Goal: Check status: Check status

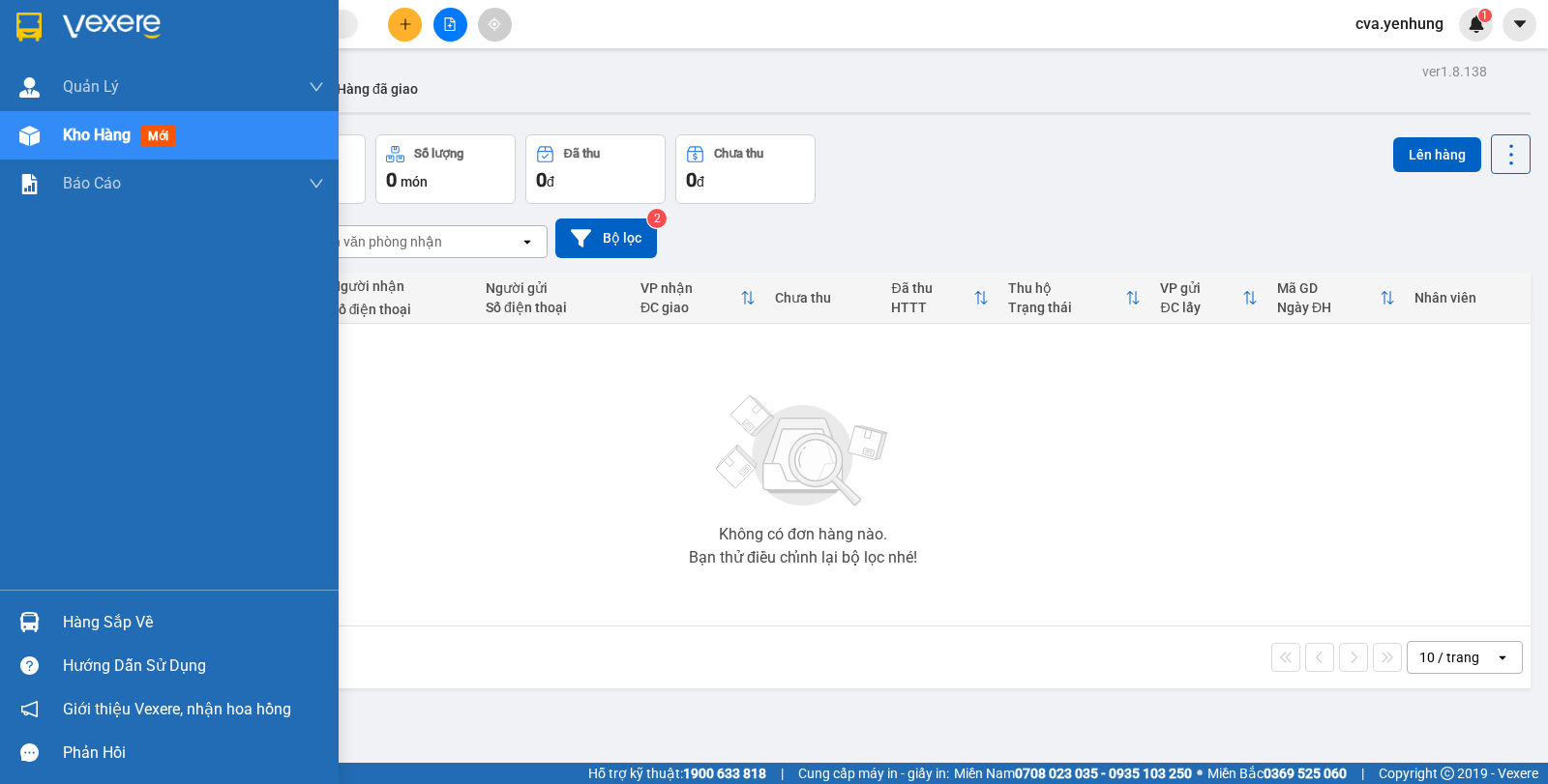
click at [21, 627] on img at bounding box center [29, 622] width 21 height 21
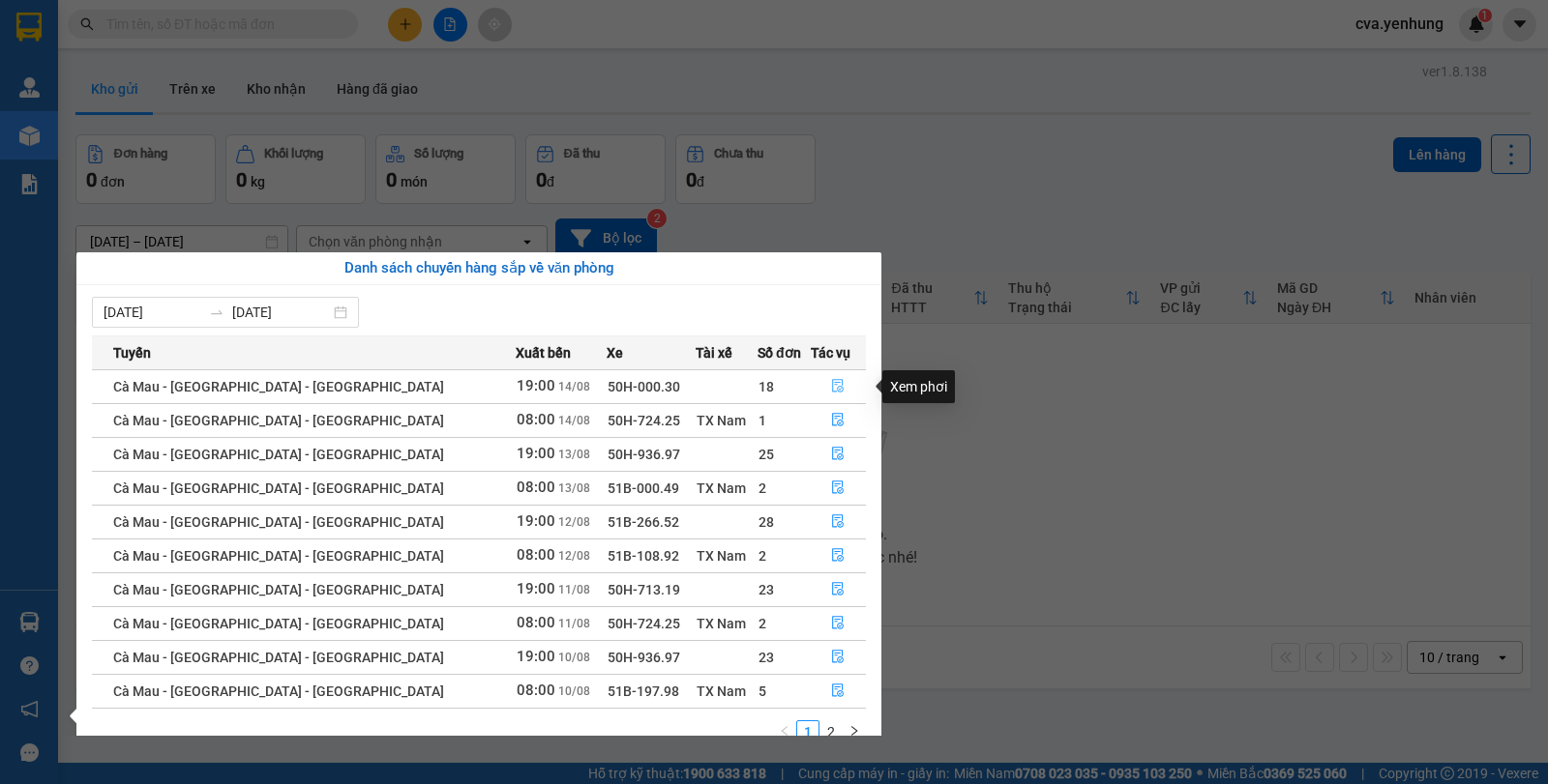
click at [834, 388] on icon "file-done" at bounding box center [839, 387] width 12 height 14
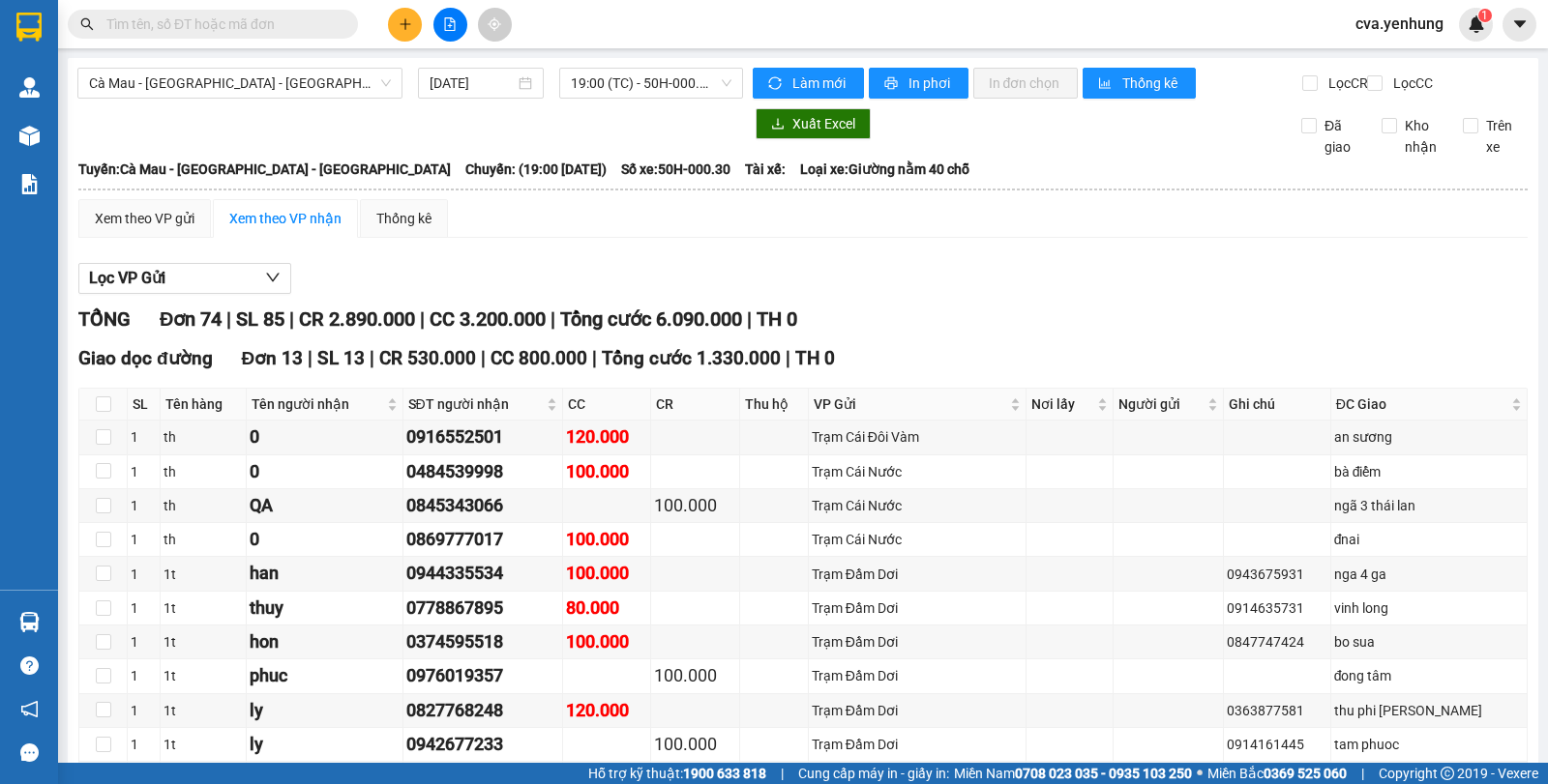
click at [945, 292] on div "Lọc VP Gửi" at bounding box center [803, 279] width 1449 height 32
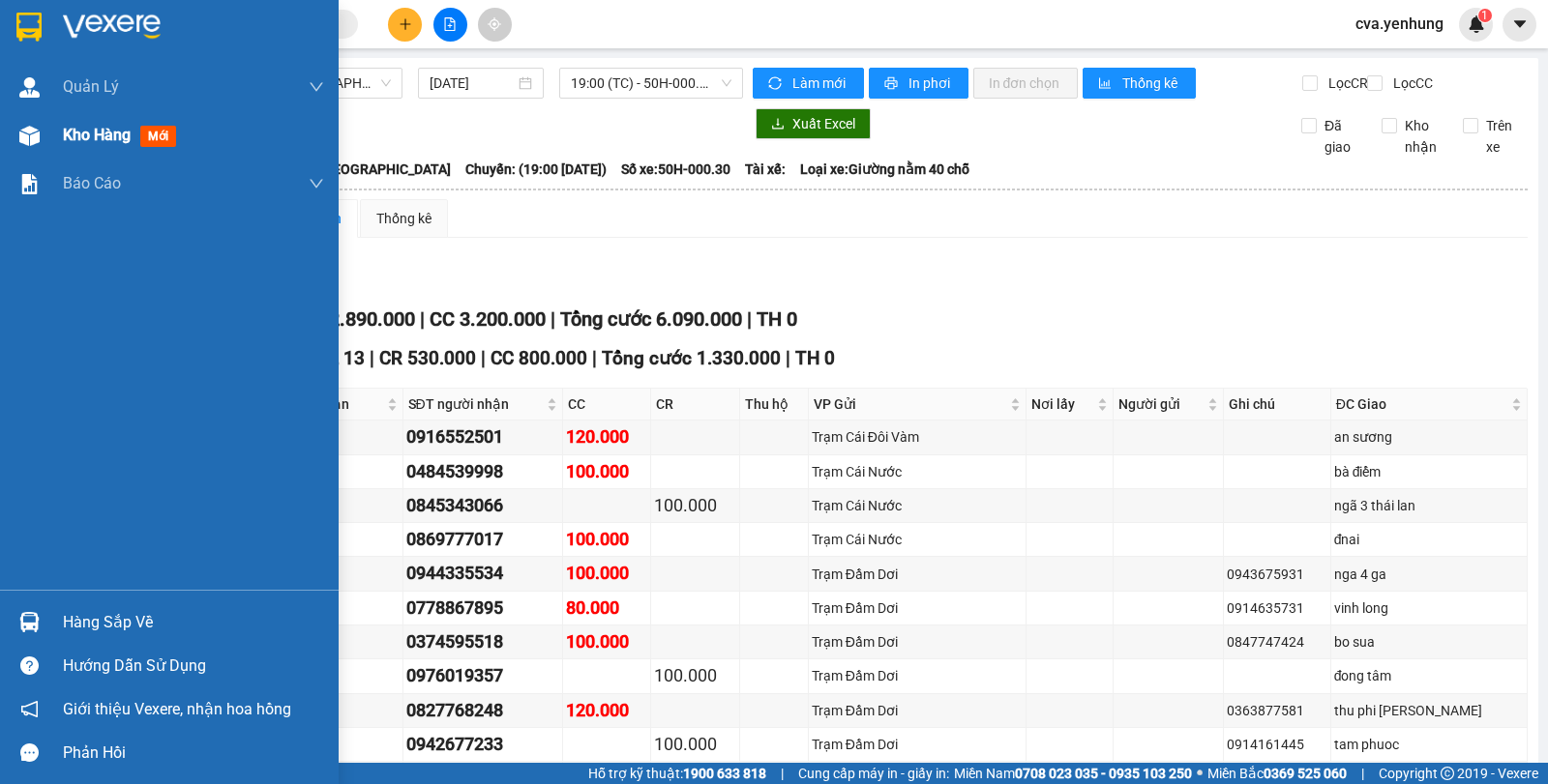
click at [62, 138] on div "Kho hàng mới" at bounding box center [169, 135] width 338 height 48
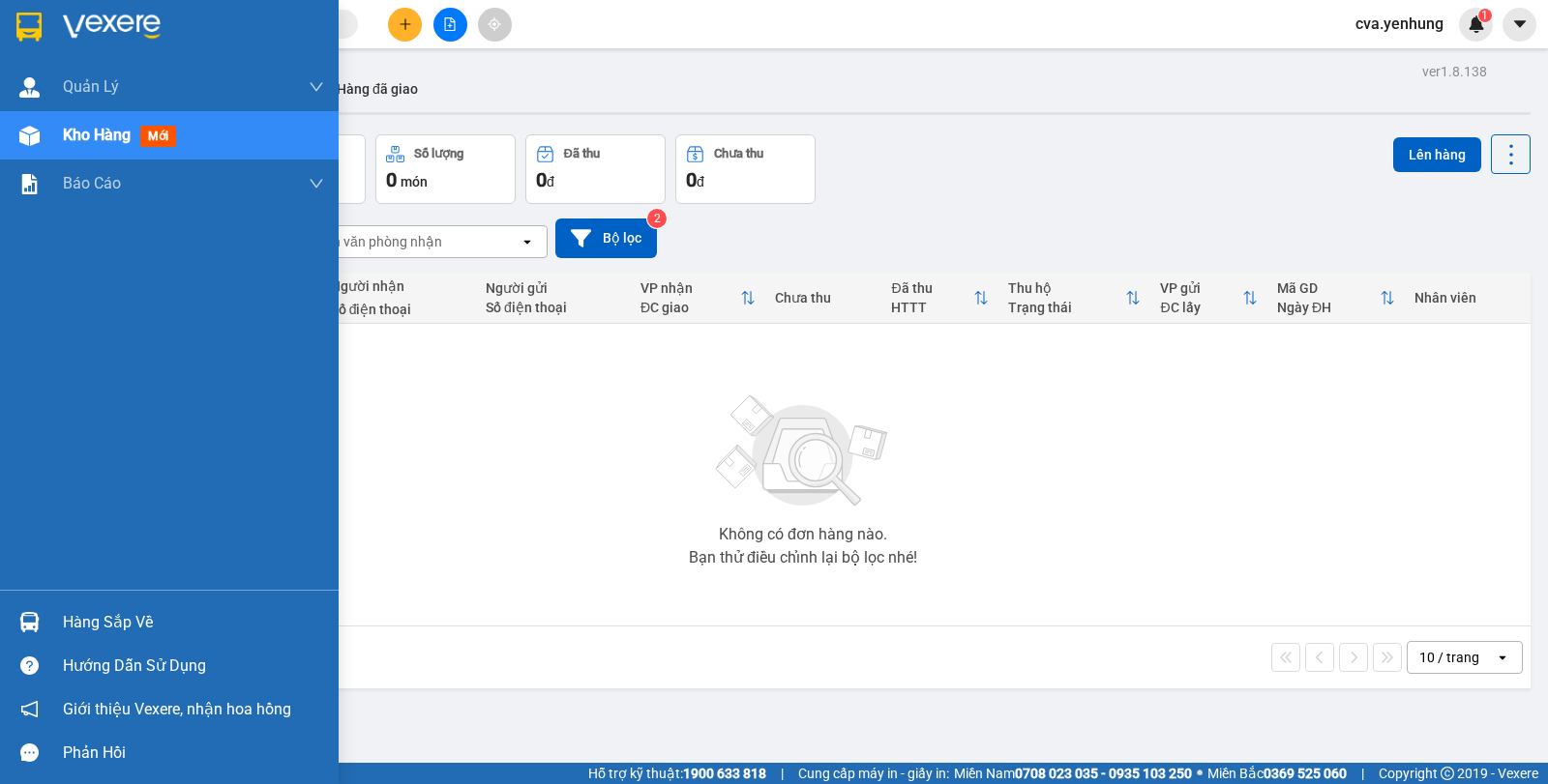
click at [38, 619] on img at bounding box center [29, 622] width 21 height 21
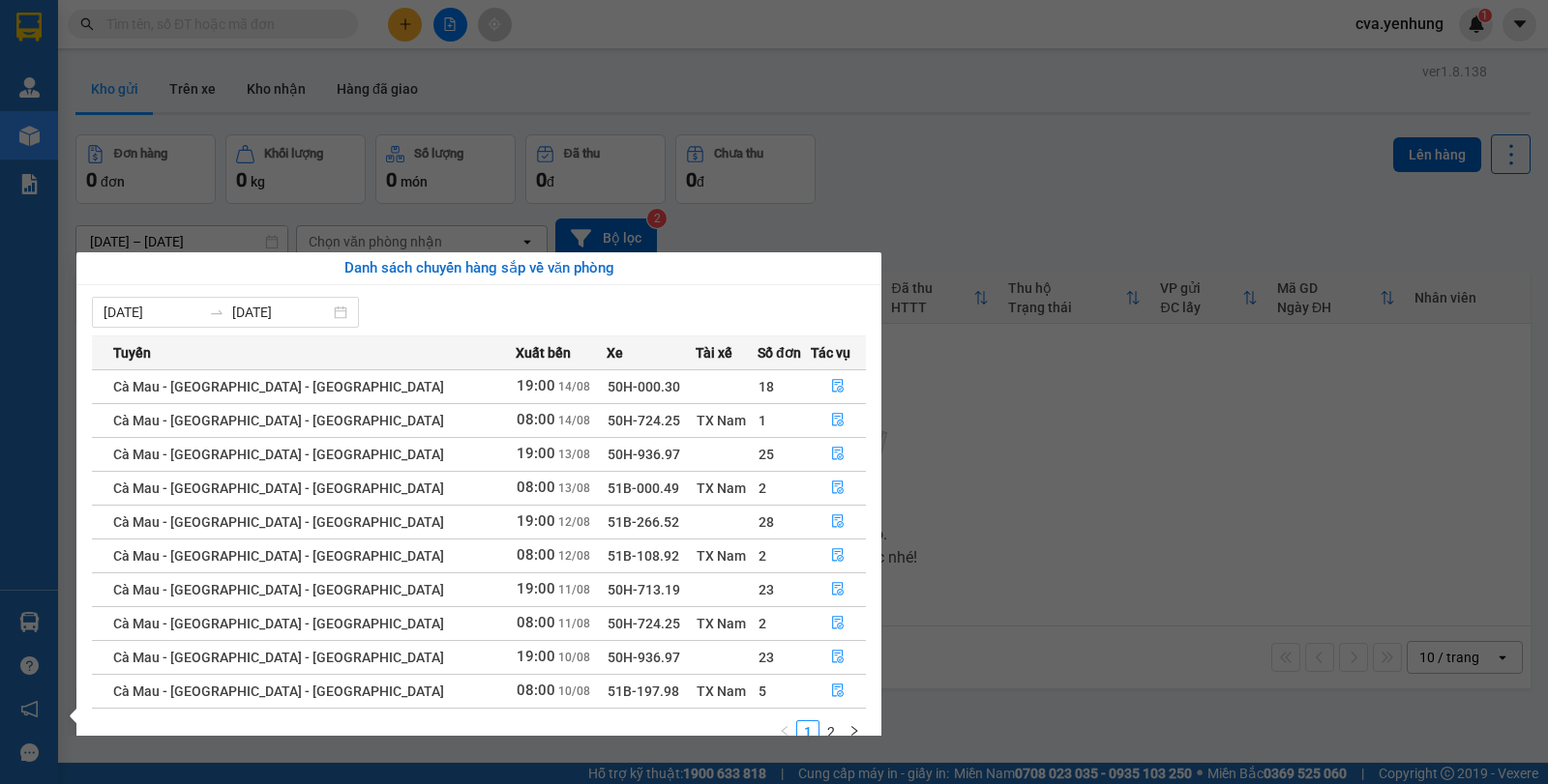
click at [1002, 485] on section "Kết quả tìm kiếm ( 0 ) Bộ lọc No Data cva.yenhung 1 Quản Lý Quản lý khách hàng …" at bounding box center [774, 392] width 1548 height 784
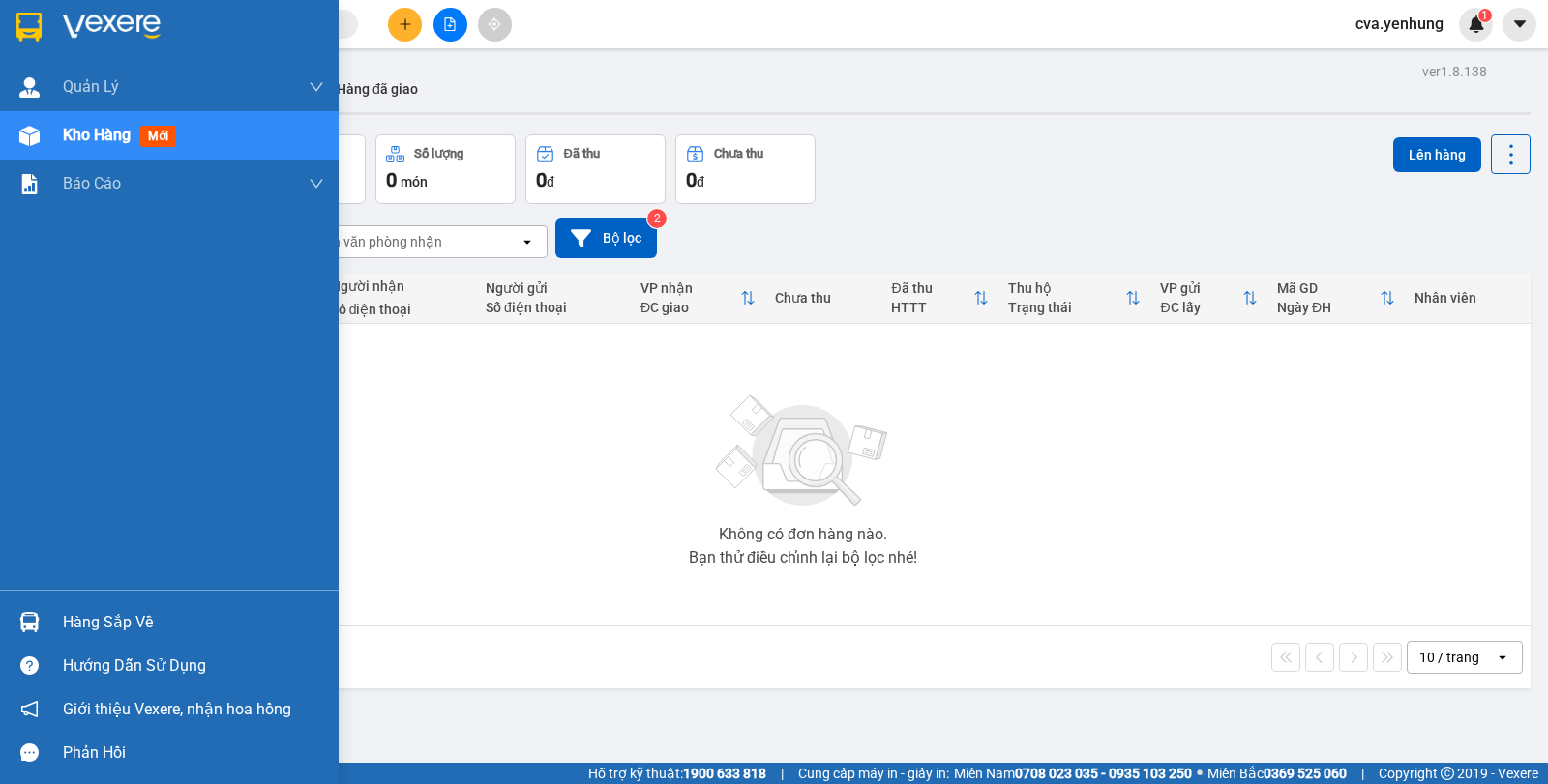
click at [44, 624] on div at bounding box center [29, 622] width 34 height 34
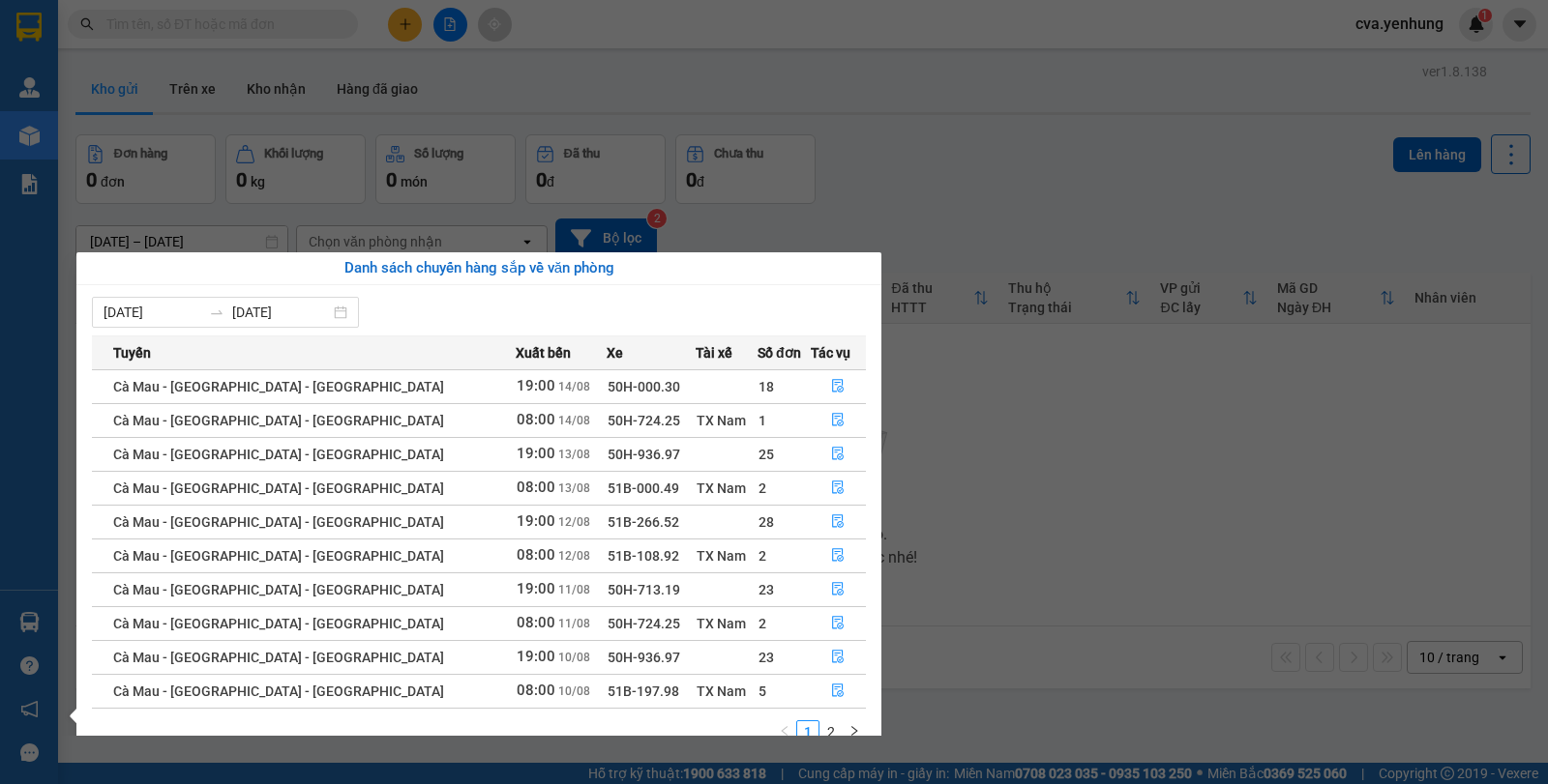
click at [1305, 498] on section "Kết quả tìm kiếm ( 0 ) Bộ lọc No Data cva.yenhung 1 Quản Lý Quản lý khách hàng …" at bounding box center [774, 392] width 1548 height 784
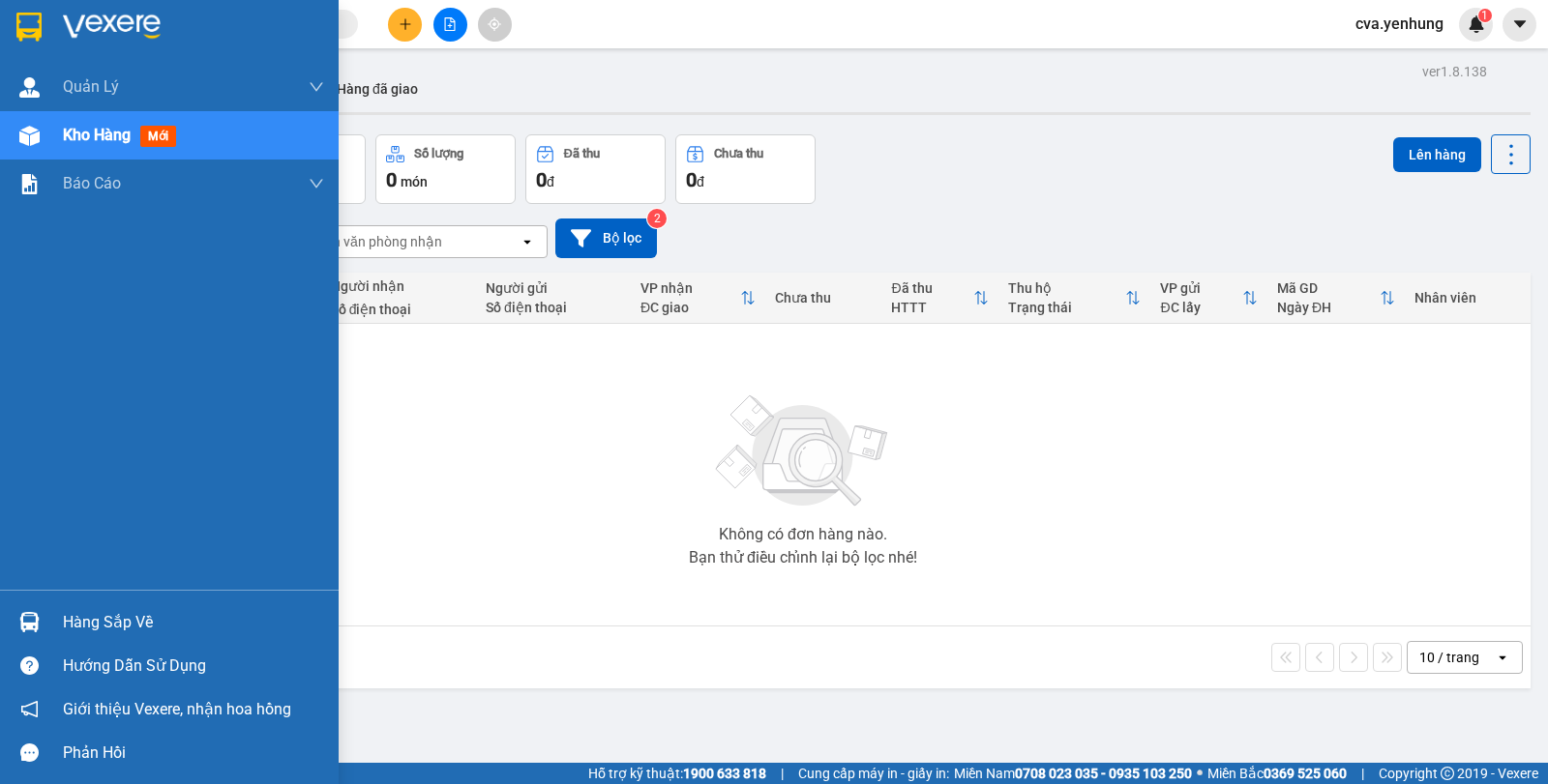
click at [30, 621] on img at bounding box center [29, 622] width 21 height 21
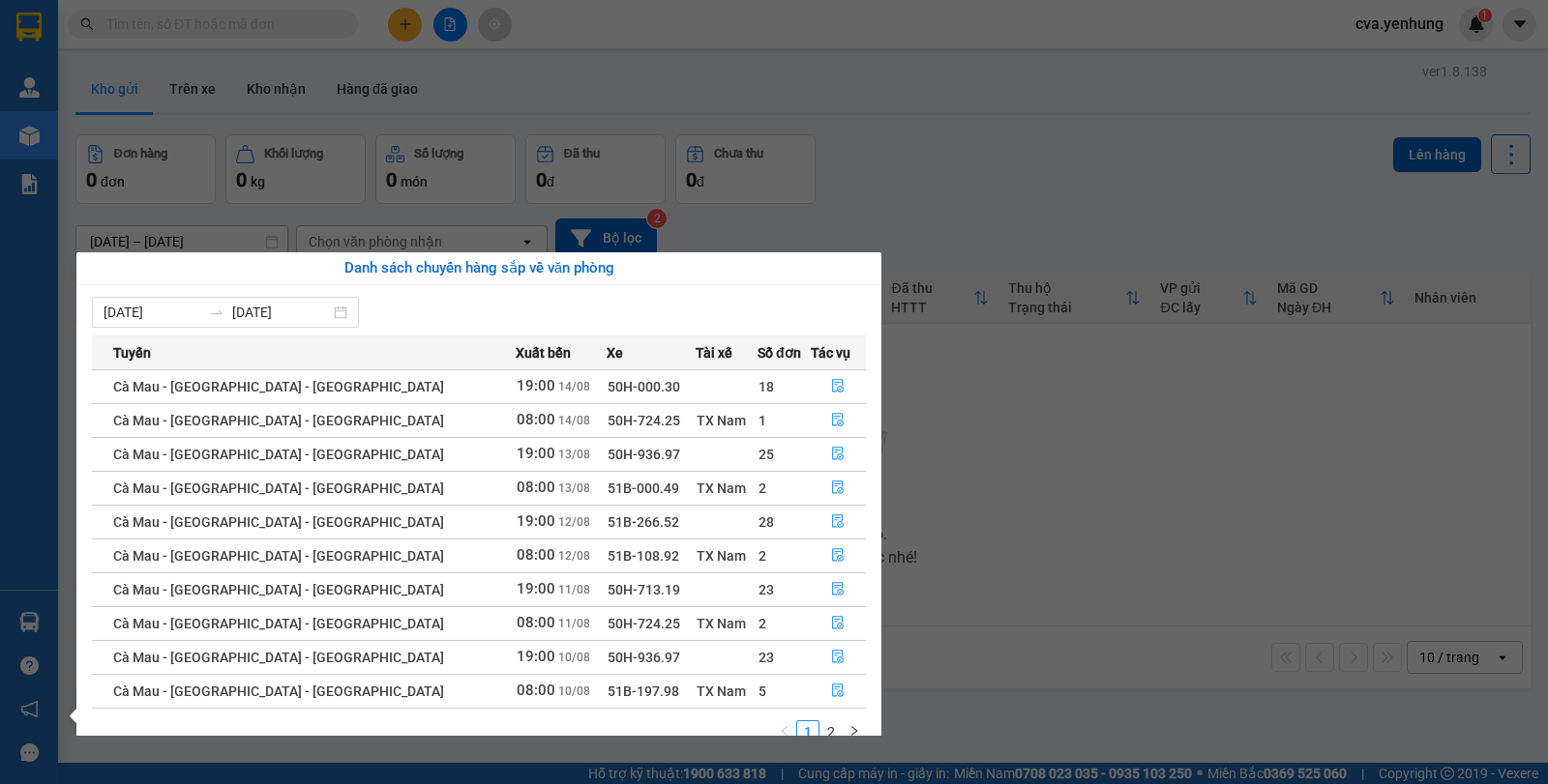
click at [1025, 433] on section "Kết quả tìm kiếm ( 0 ) Bộ lọc No Data cva.yenhung 1 Quản Lý Quản lý khách hàng …" at bounding box center [774, 392] width 1548 height 784
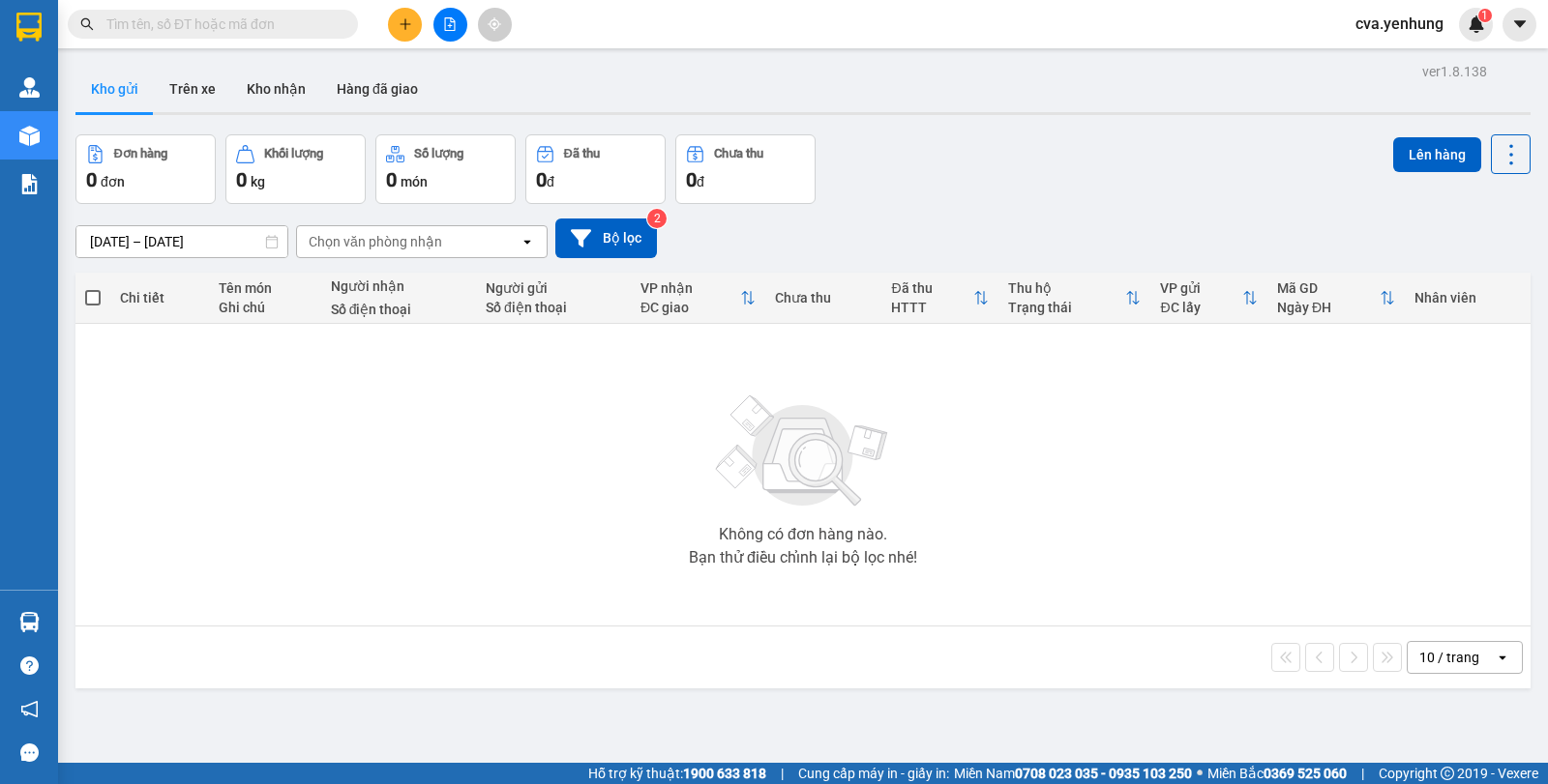
click at [1157, 117] on div "ver 1.8.138 Kho gửi Trên xe Kho nhận Hàng đã giao Đơn hàng 0 đơn Khối lượng 0 k…" at bounding box center [802, 450] width 1470 height 784
click at [1153, 115] on div "Kho gửi Trên xe Kho nhận Hàng đã giao" at bounding box center [803, 91] width 1455 height 51
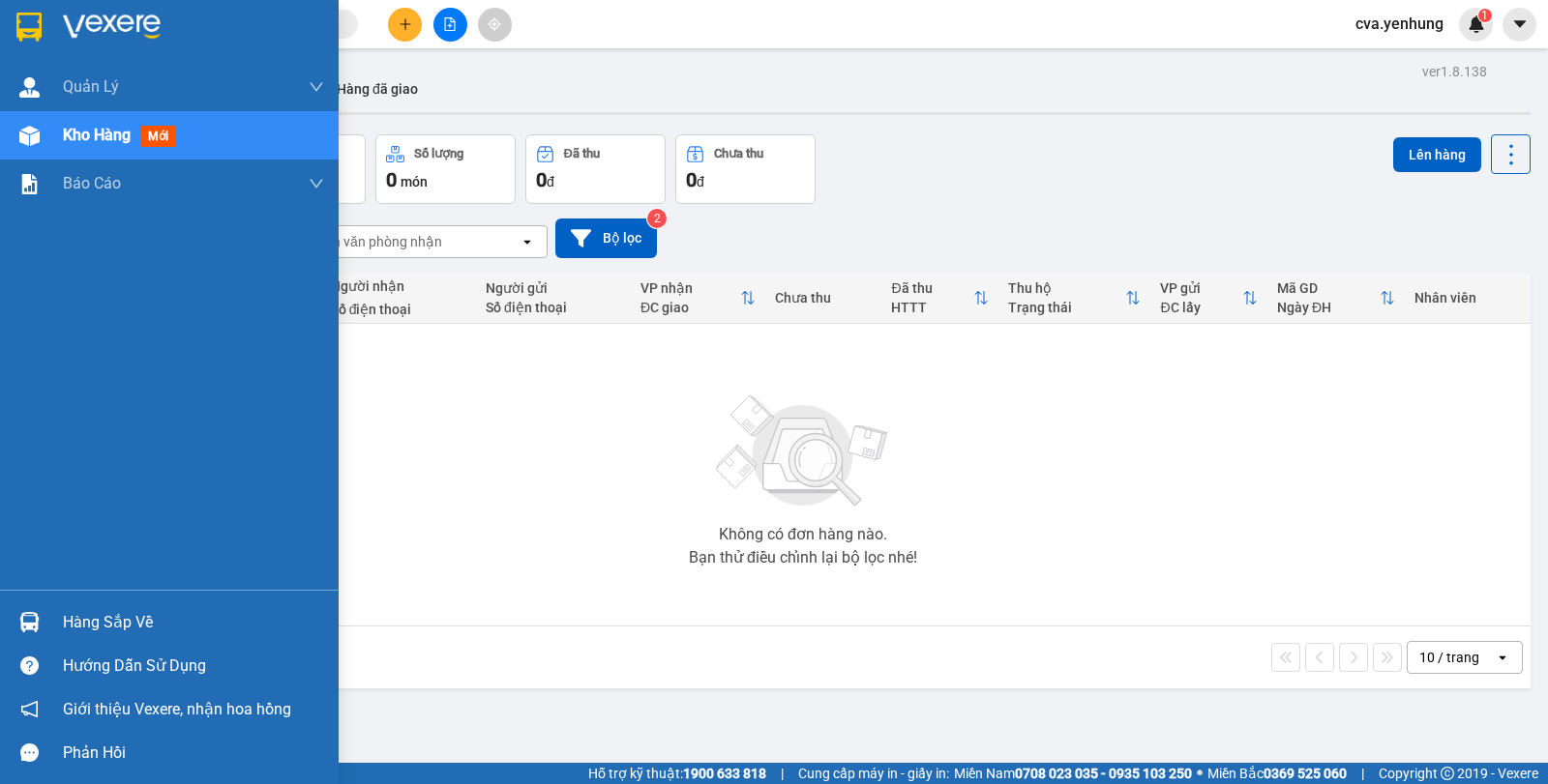
click at [92, 619] on div "Hàng sắp về" at bounding box center [193, 623] width 261 height 29
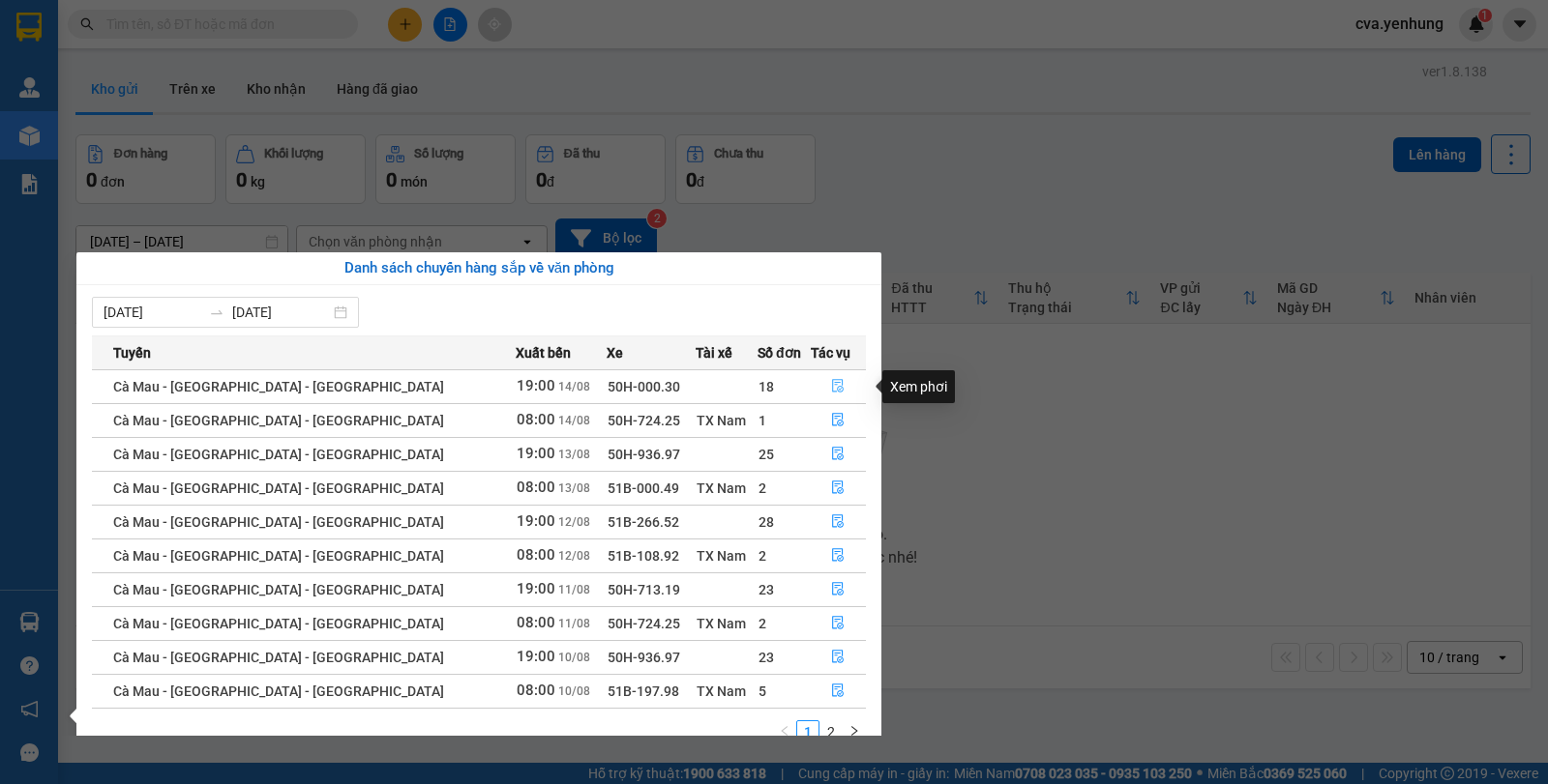
click at [831, 389] on icon "file-done" at bounding box center [838, 386] width 14 height 14
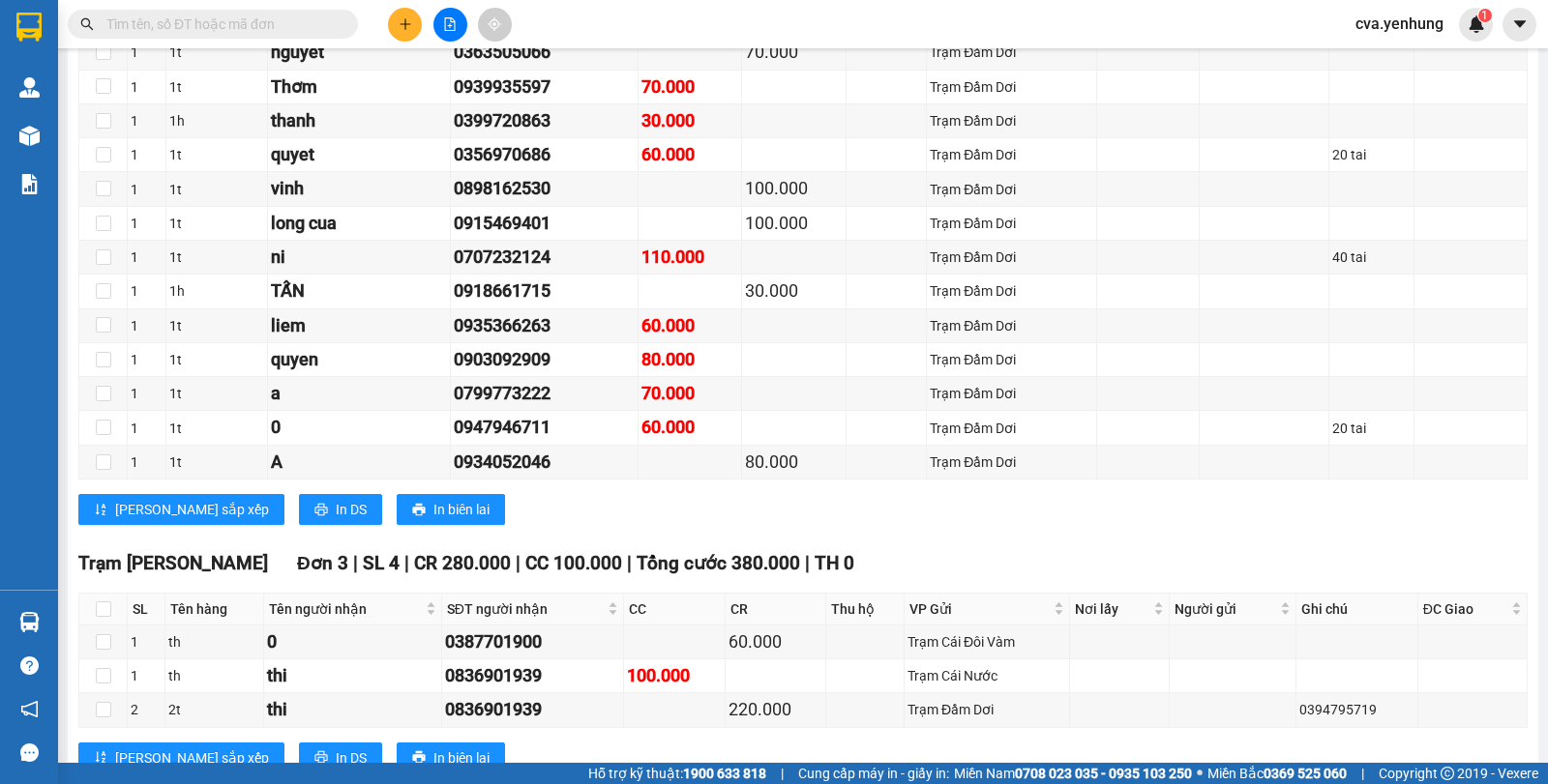
scroll to position [2701, 0]
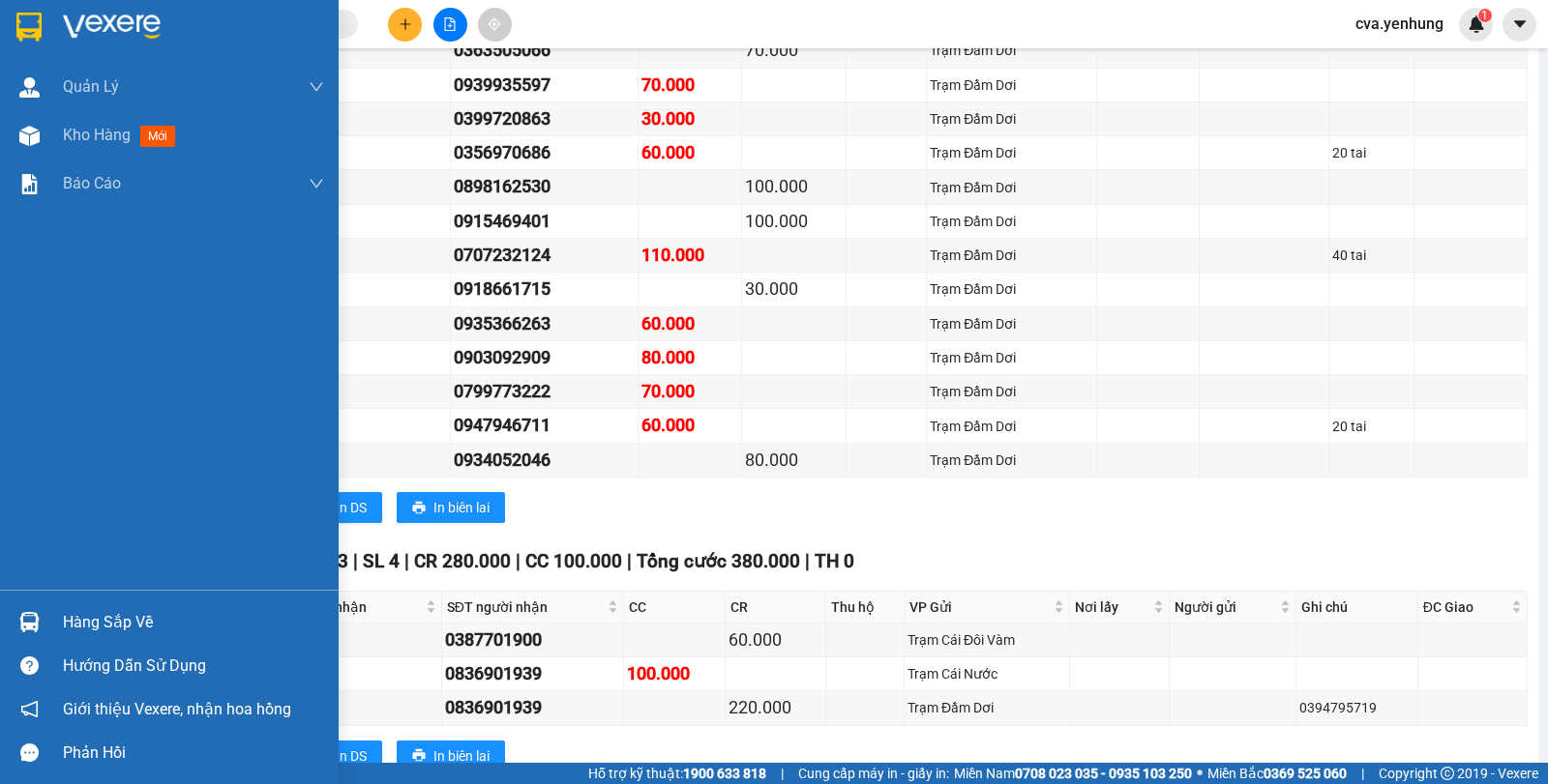
click at [48, 617] on div "Hàng sắp về" at bounding box center [169, 622] width 338 height 44
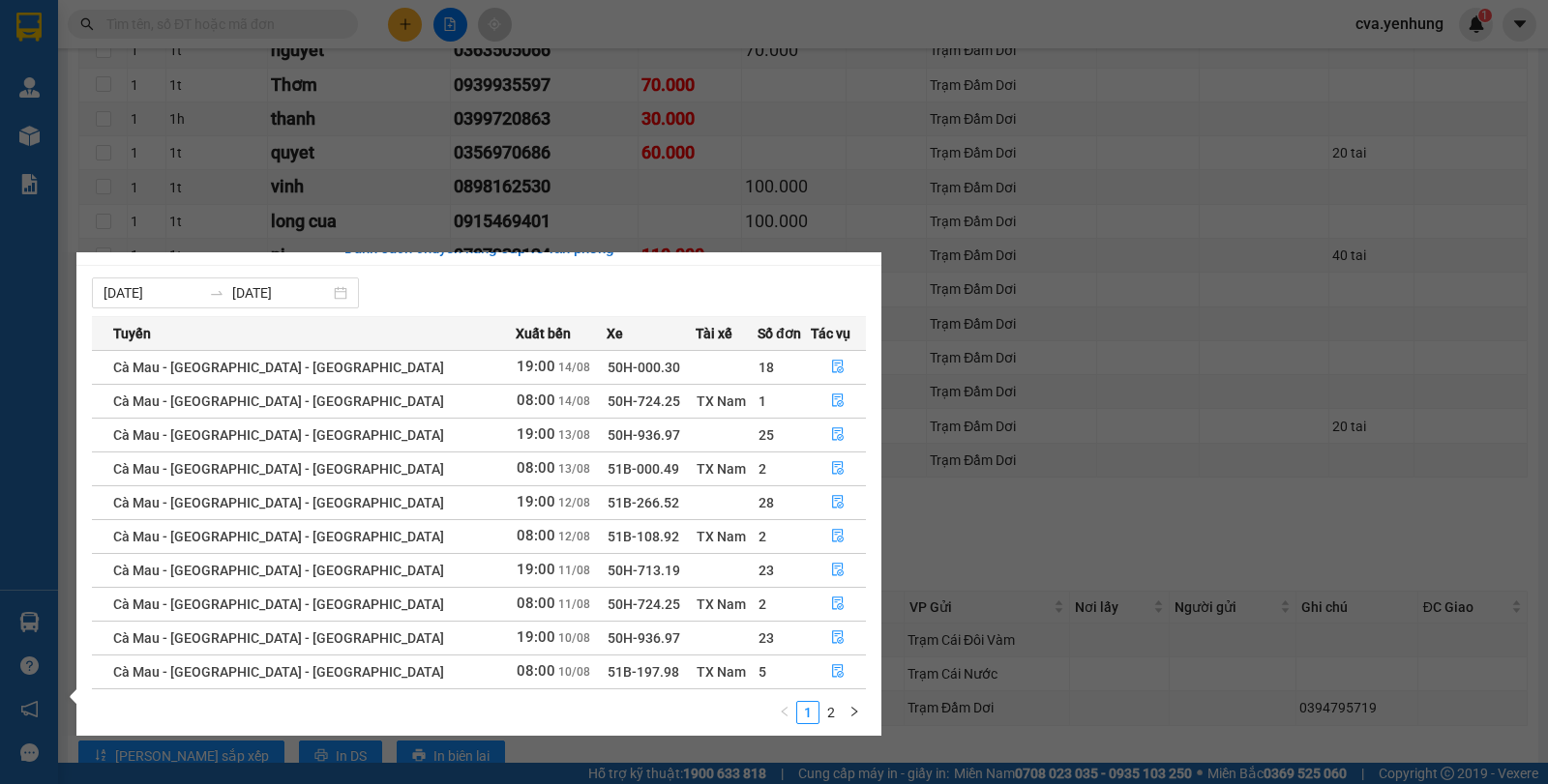
scroll to position [31, 0]
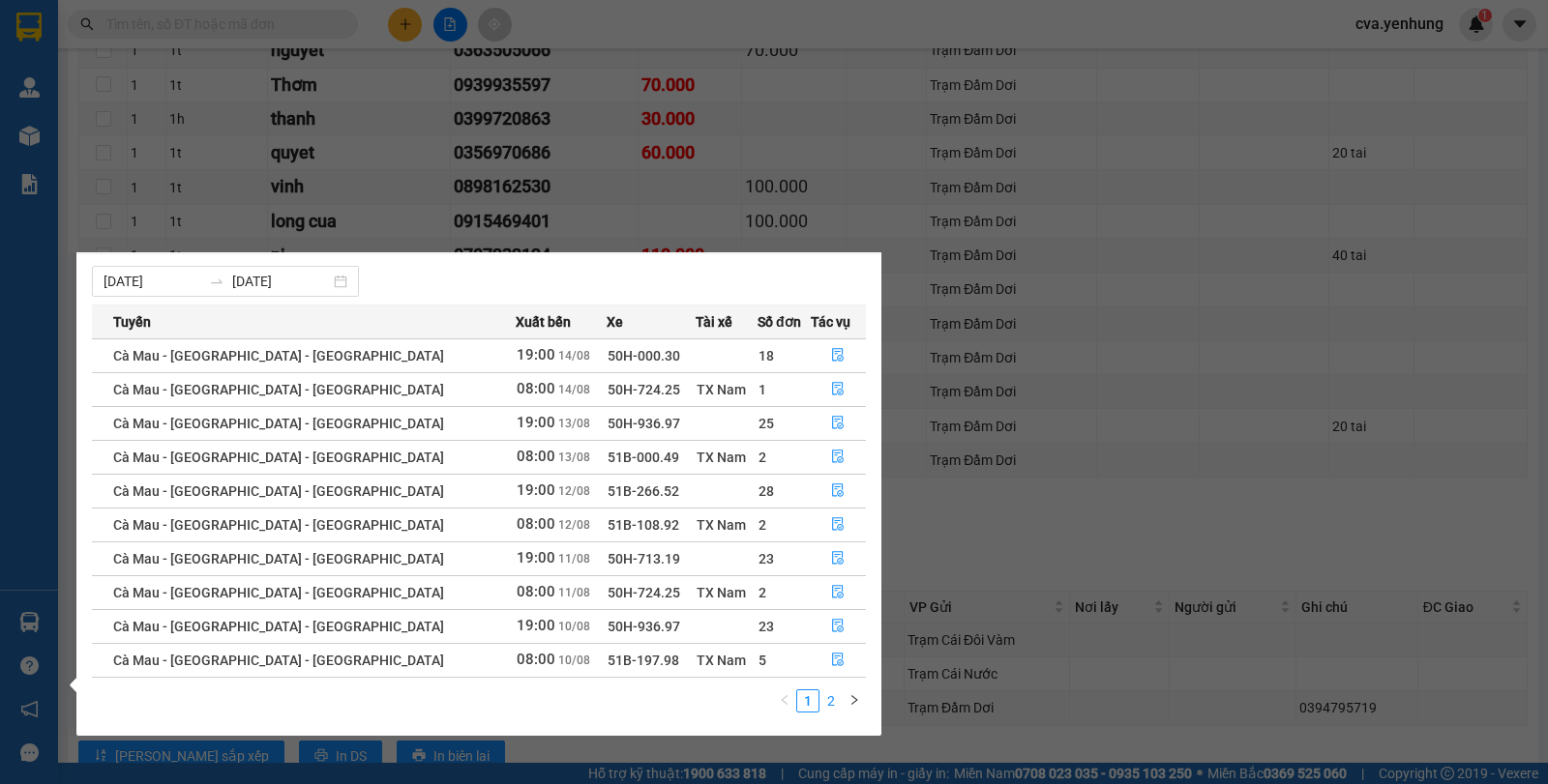
click at [834, 706] on link "2" at bounding box center [831, 701] width 22 height 22
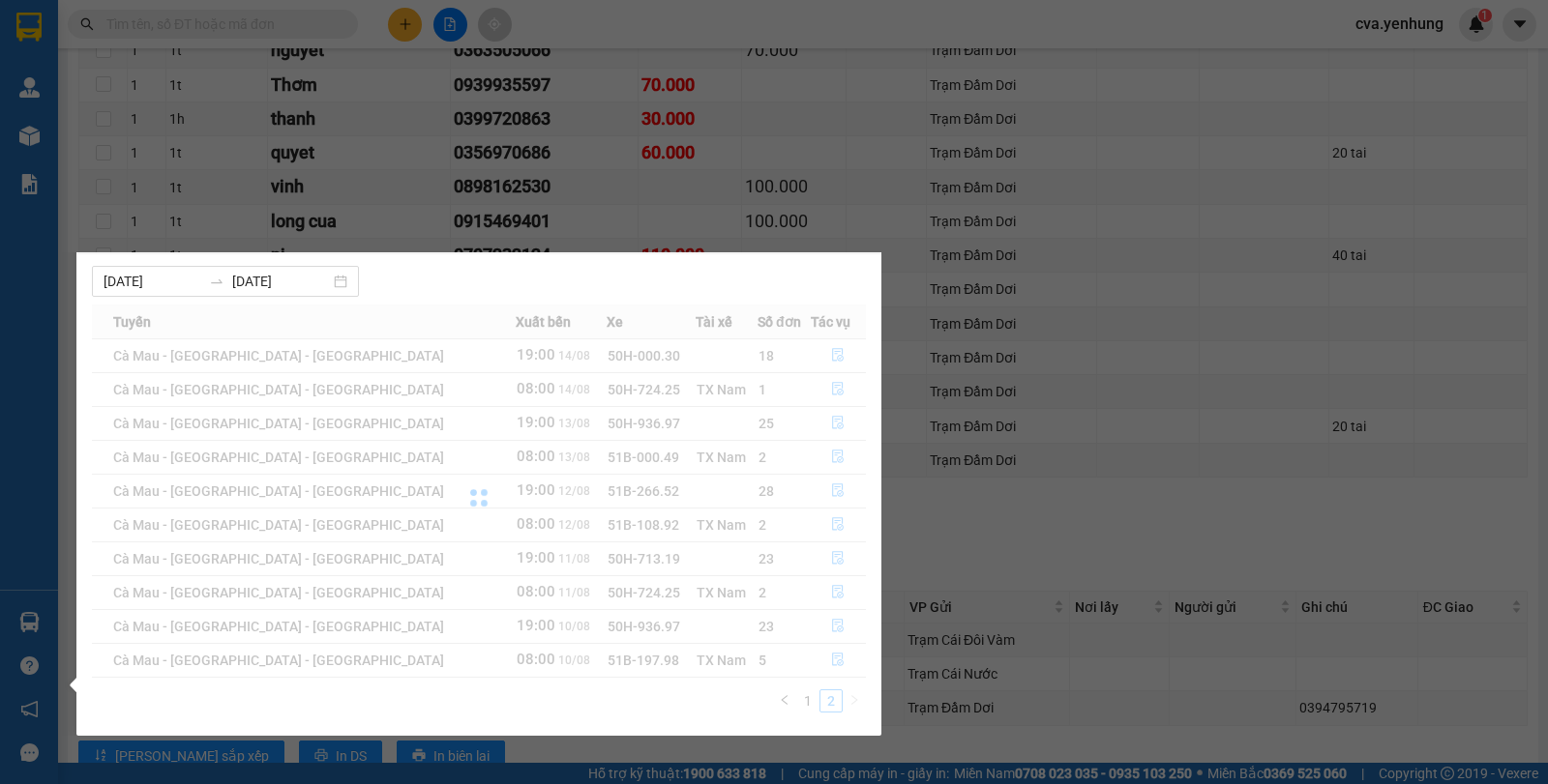
scroll to position [0, 0]
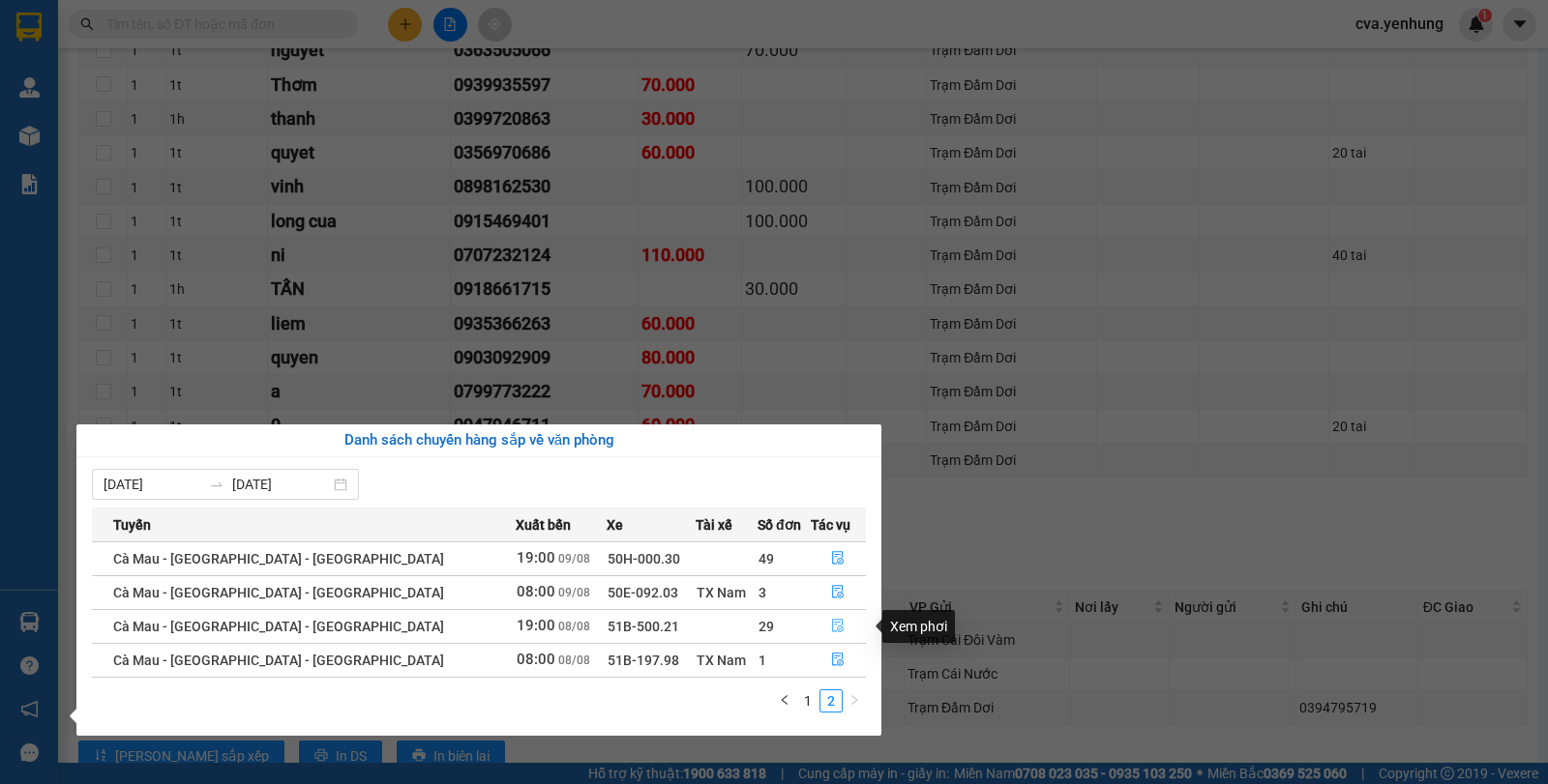
click at [831, 624] on icon "file-done" at bounding box center [838, 626] width 14 height 14
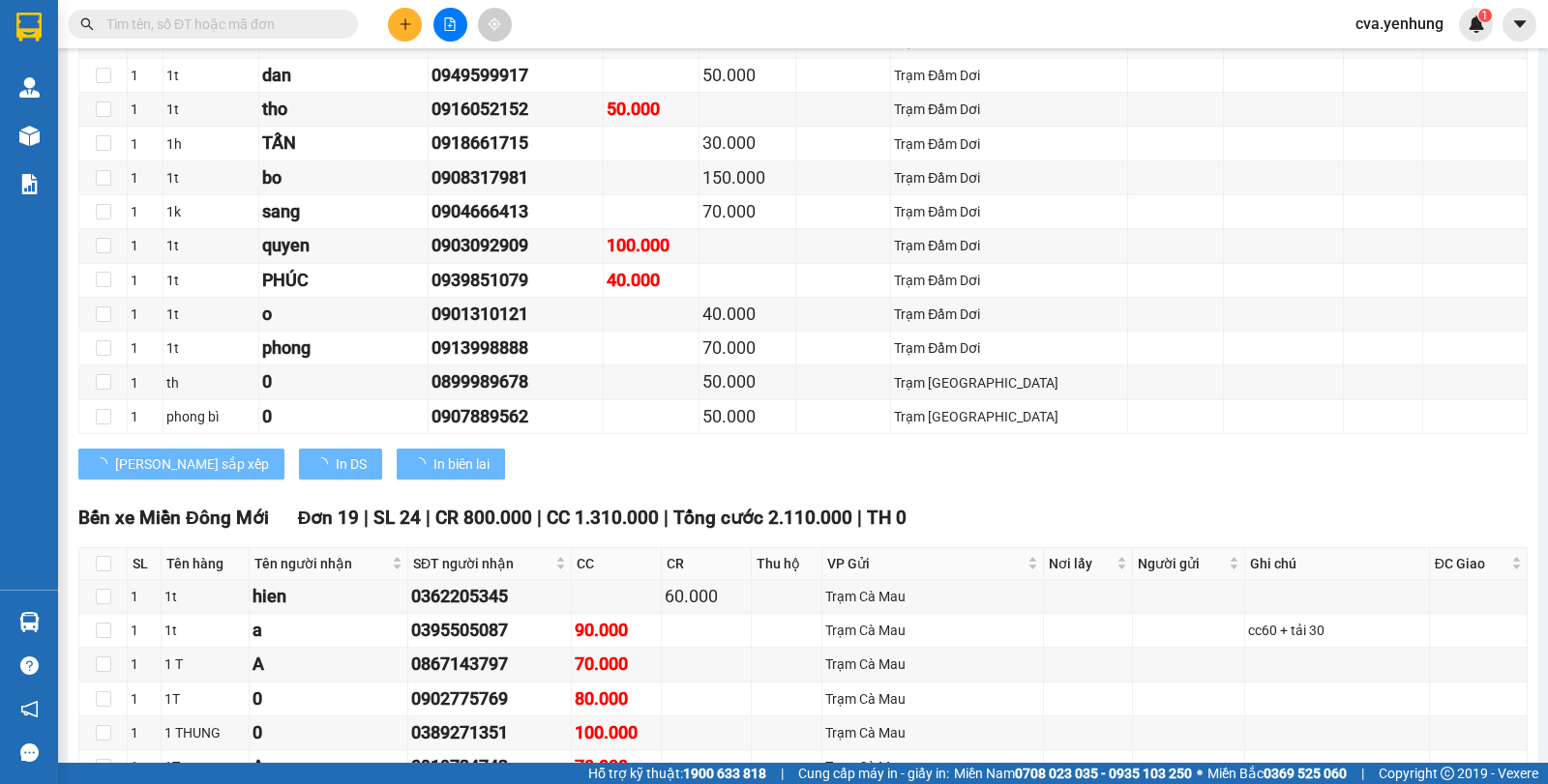
type input "[DATE]"
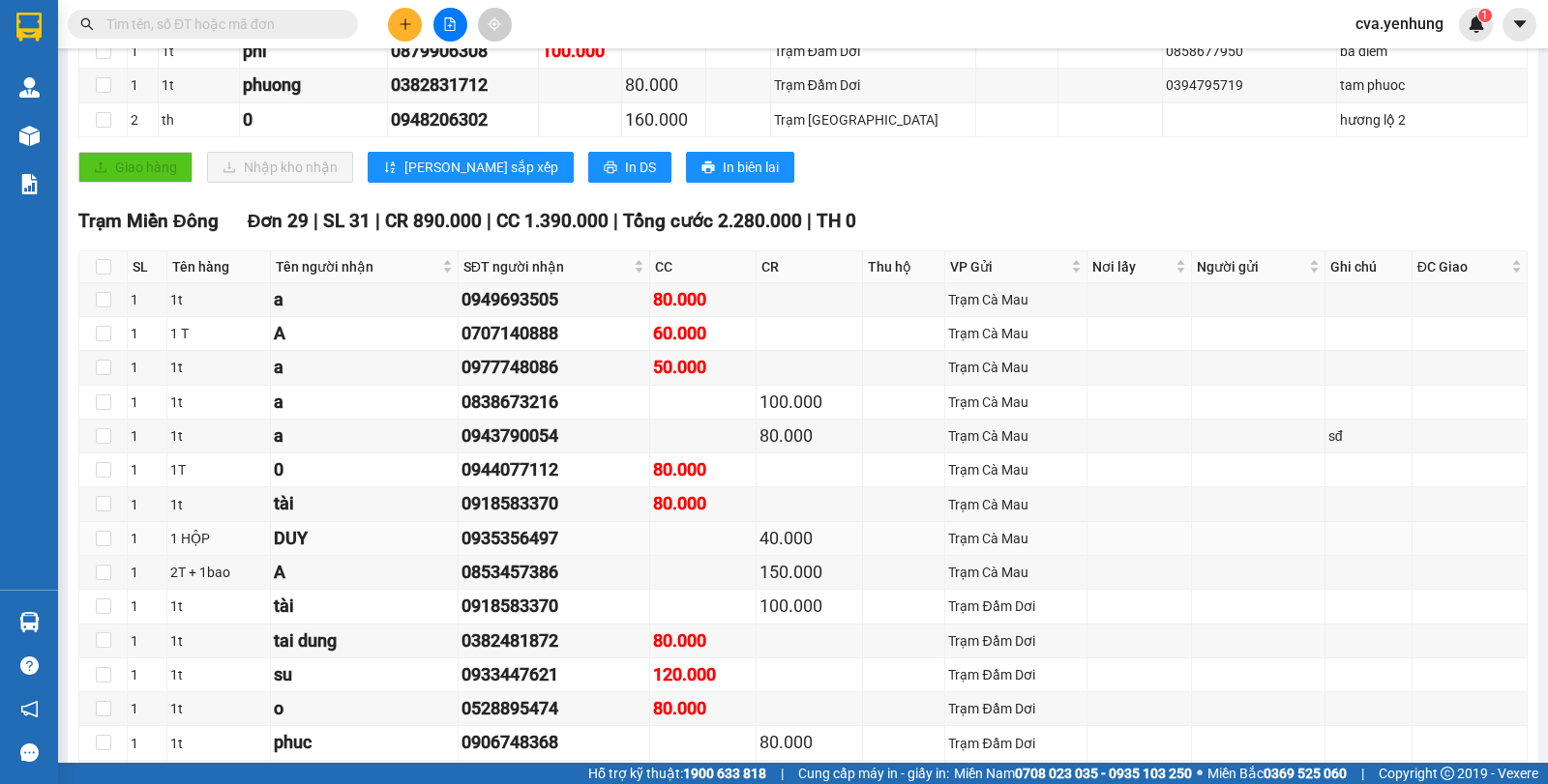
scroll to position [971, 0]
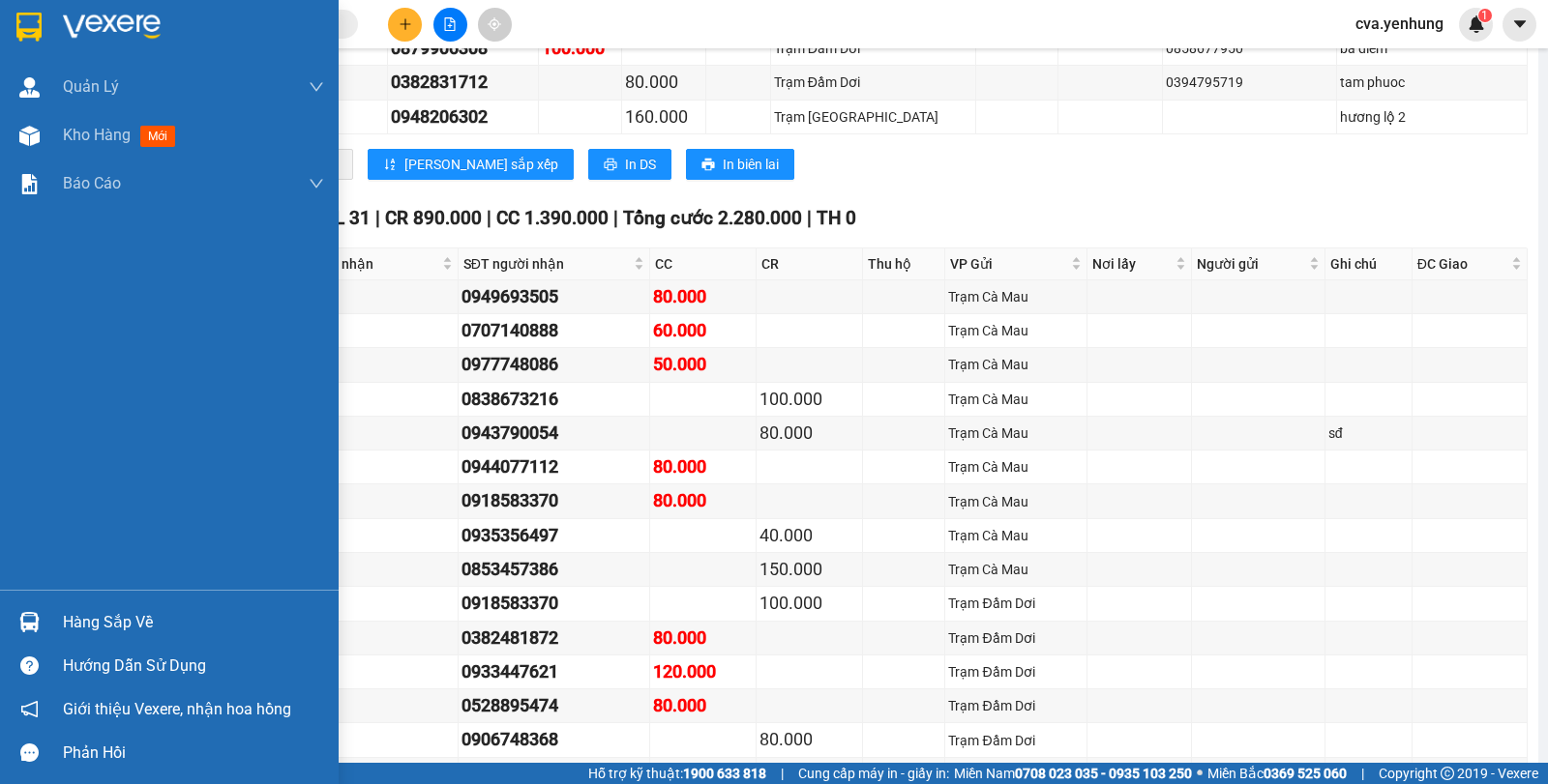
click at [94, 616] on div "Hàng sắp về" at bounding box center [193, 623] width 261 height 29
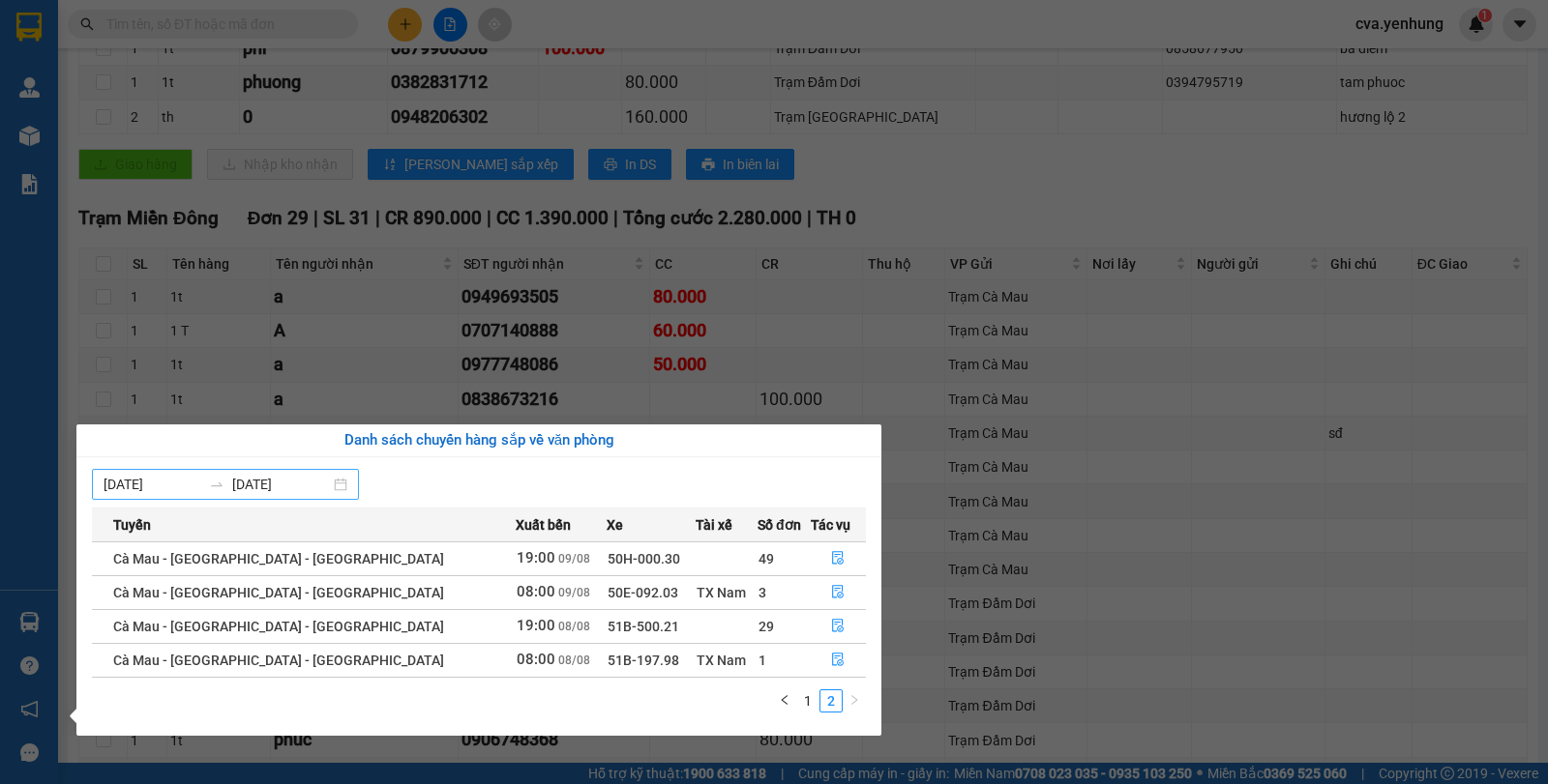
click at [116, 484] on input "[DATE]" at bounding box center [153, 485] width 98 height 22
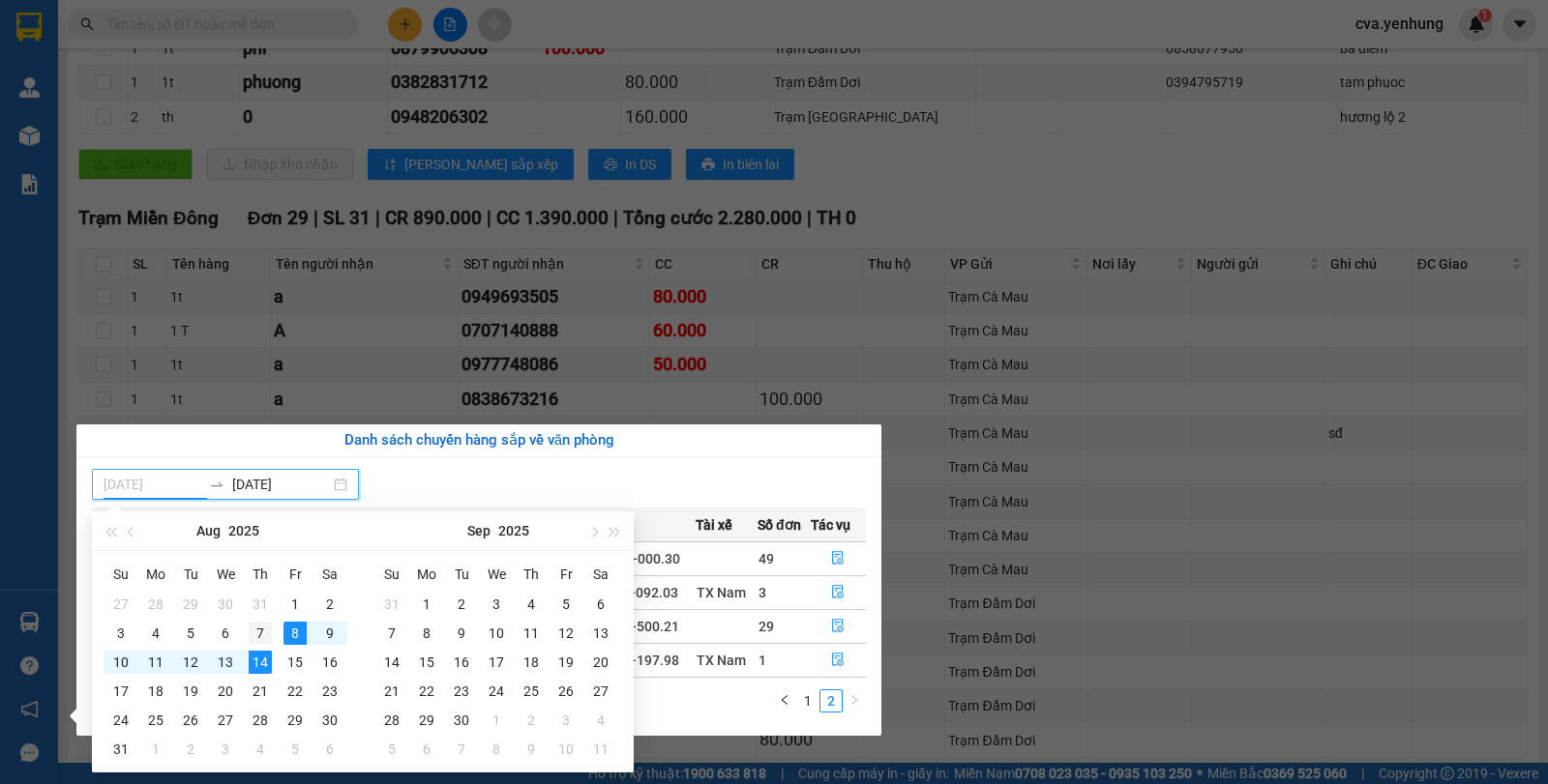
type input "[DATE]"
click at [267, 636] on div "7" at bounding box center [260, 633] width 23 height 23
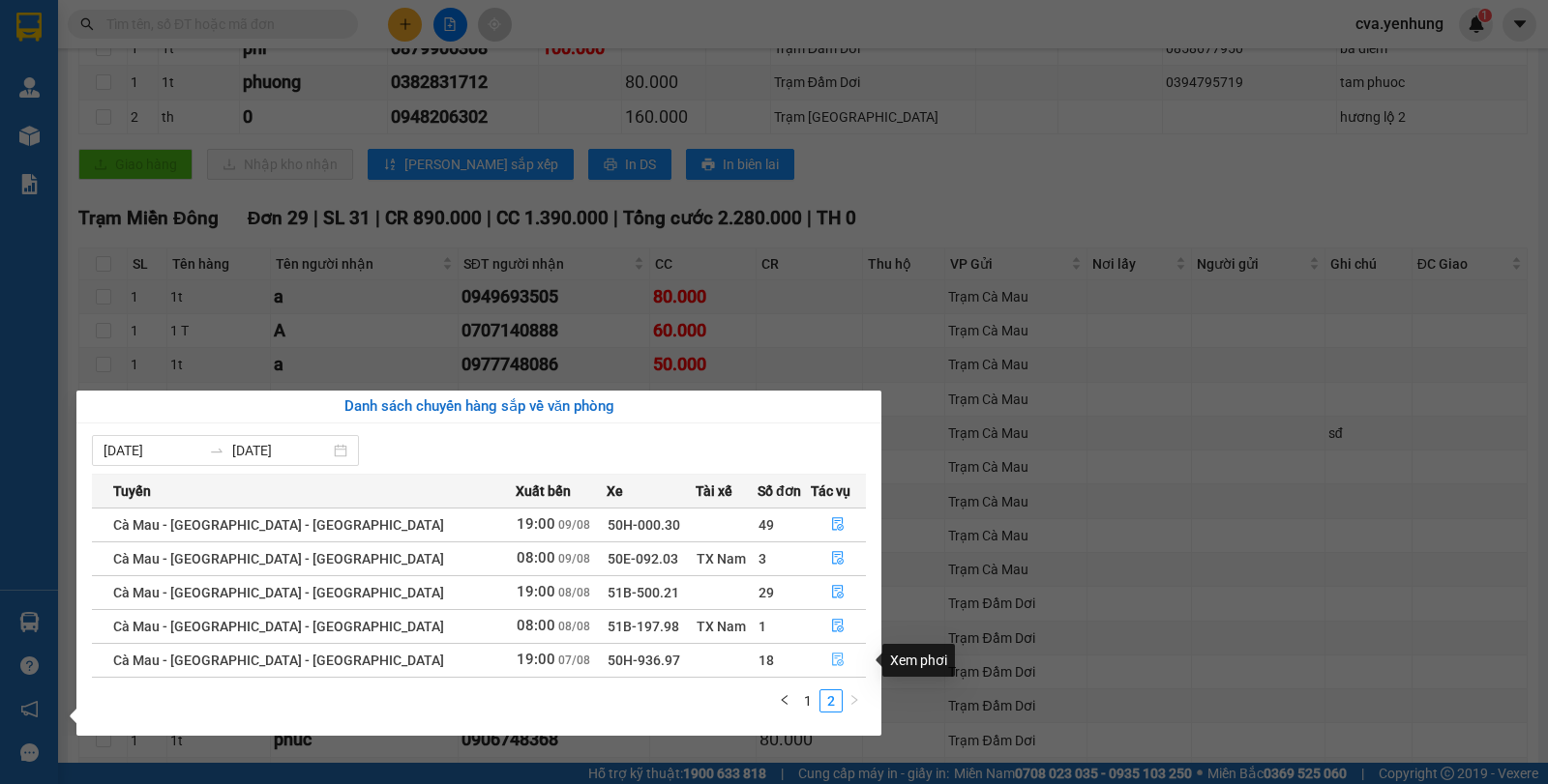
click at [836, 658] on icon "file-done" at bounding box center [838, 660] width 14 height 14
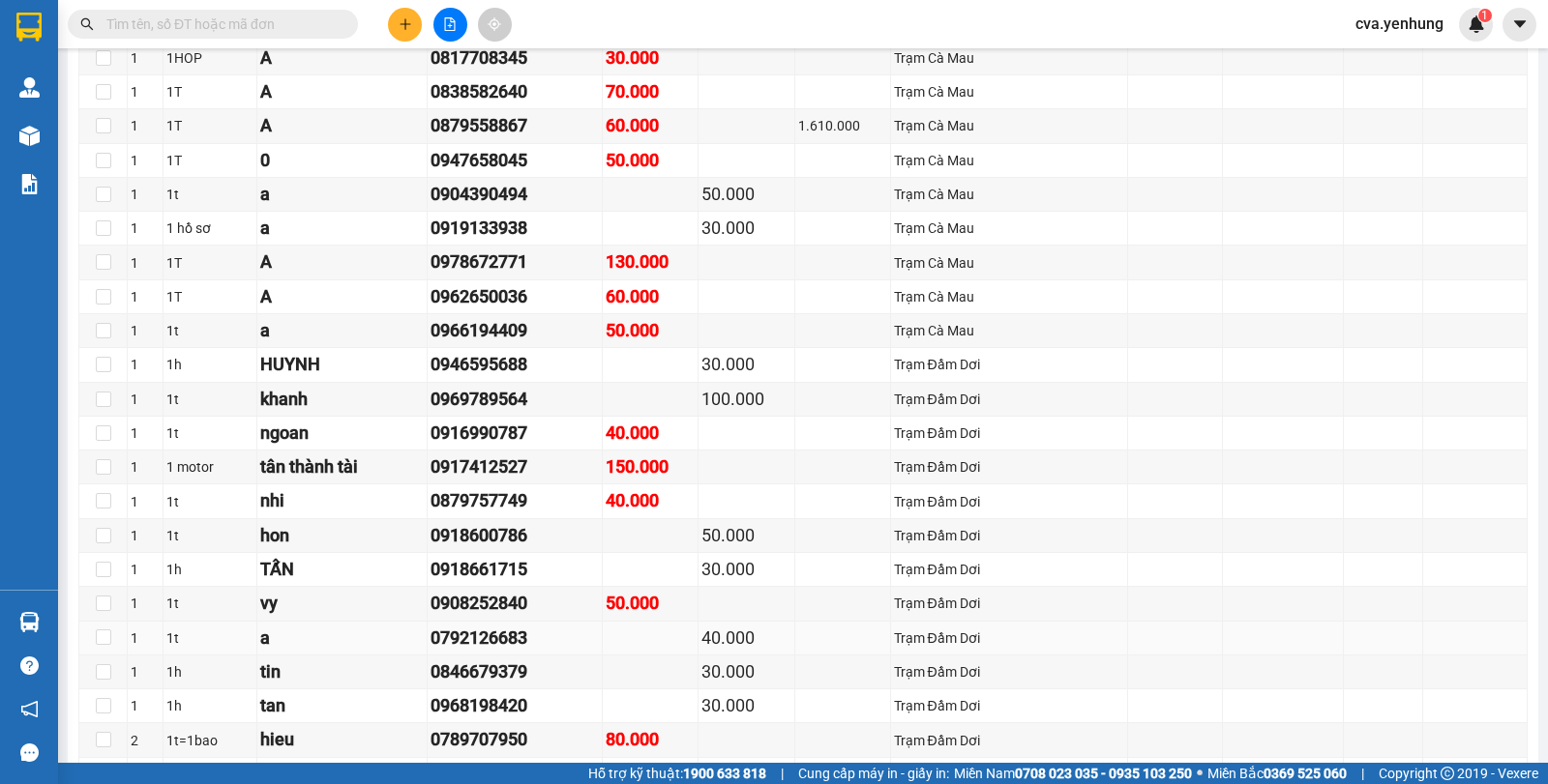
type input "[DATE]"
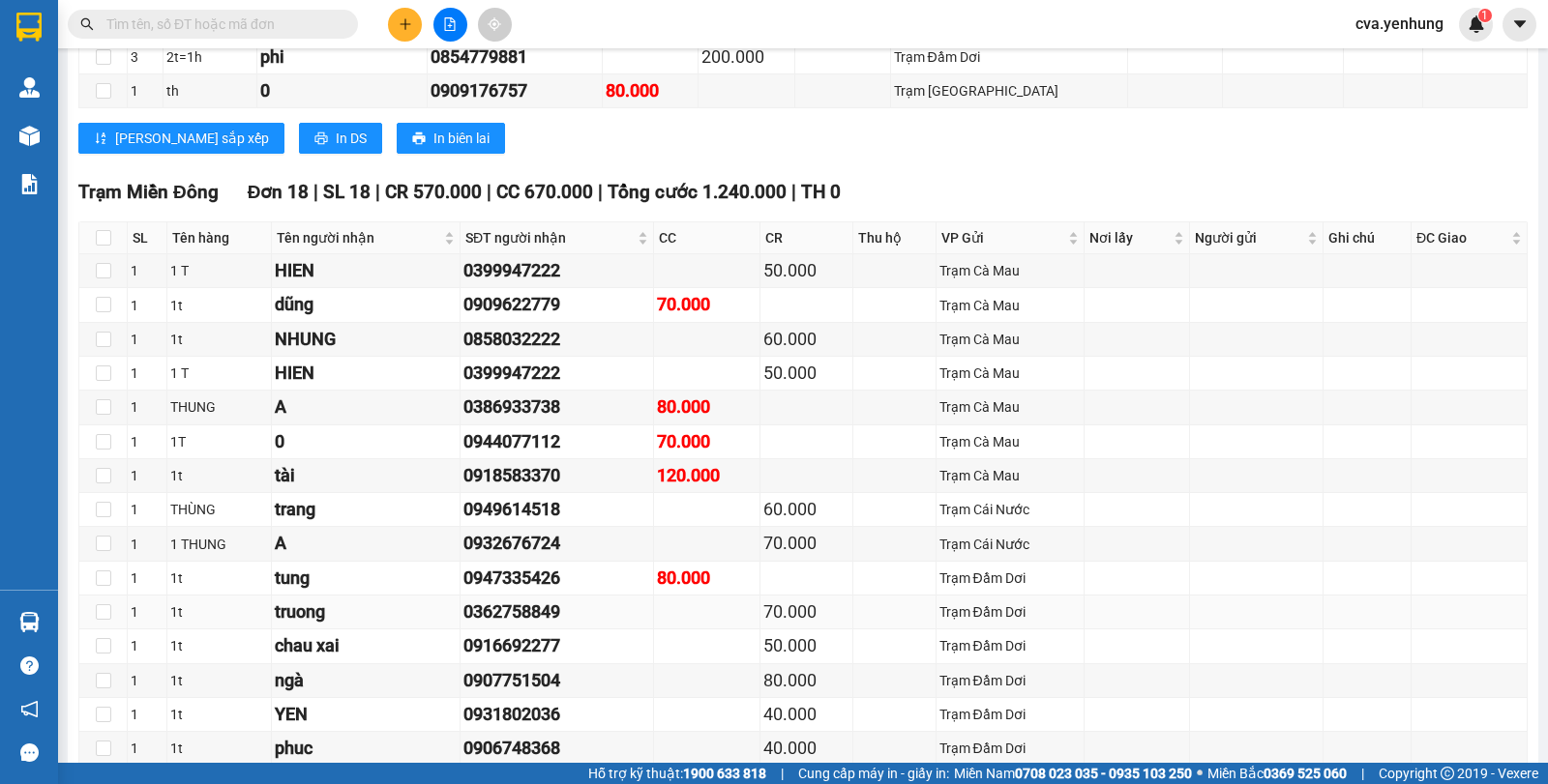
scroll to position [244, 0]
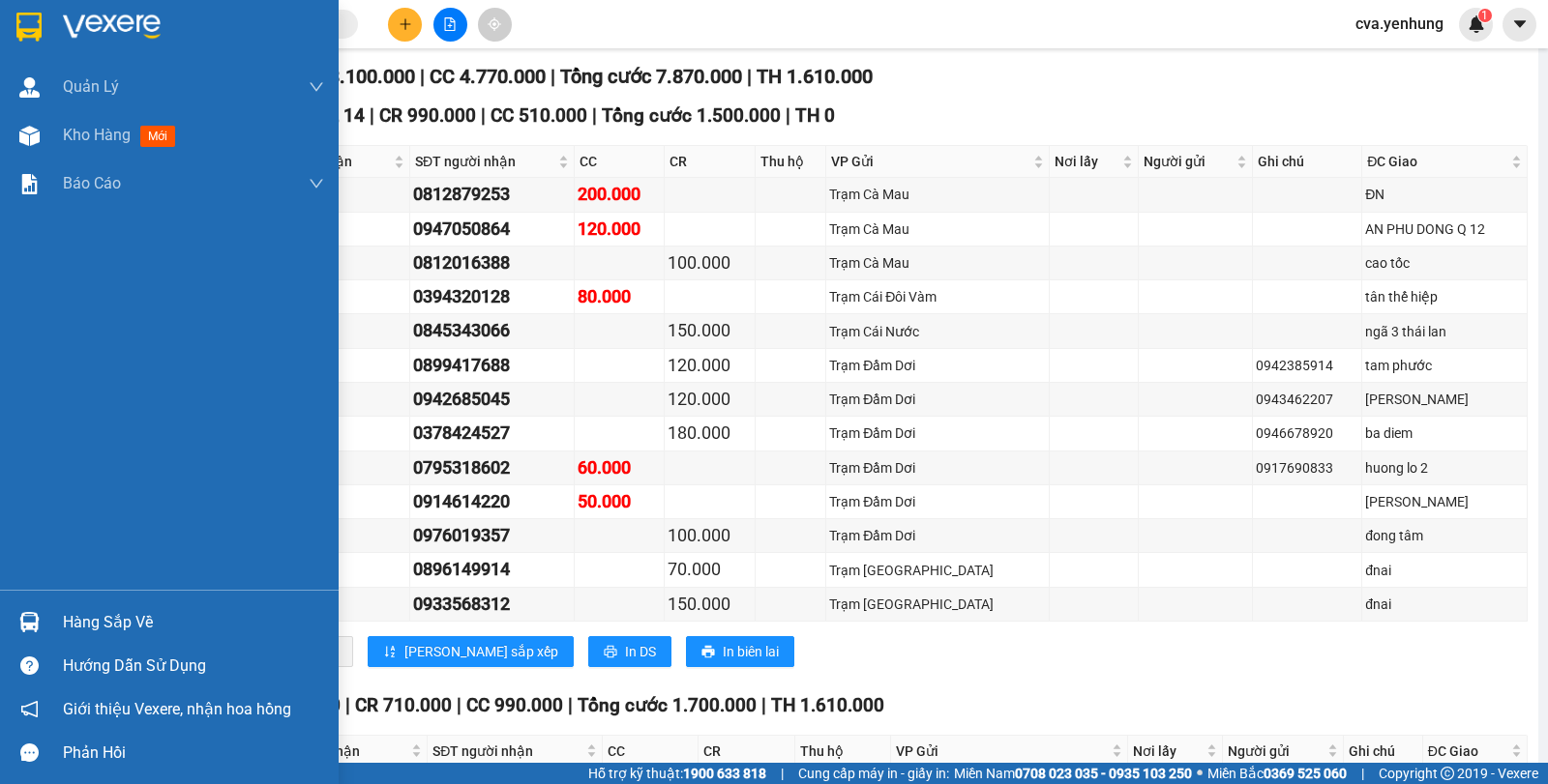
click at [45, 620] on div at bounding box center [29, 622] width 34 height 34
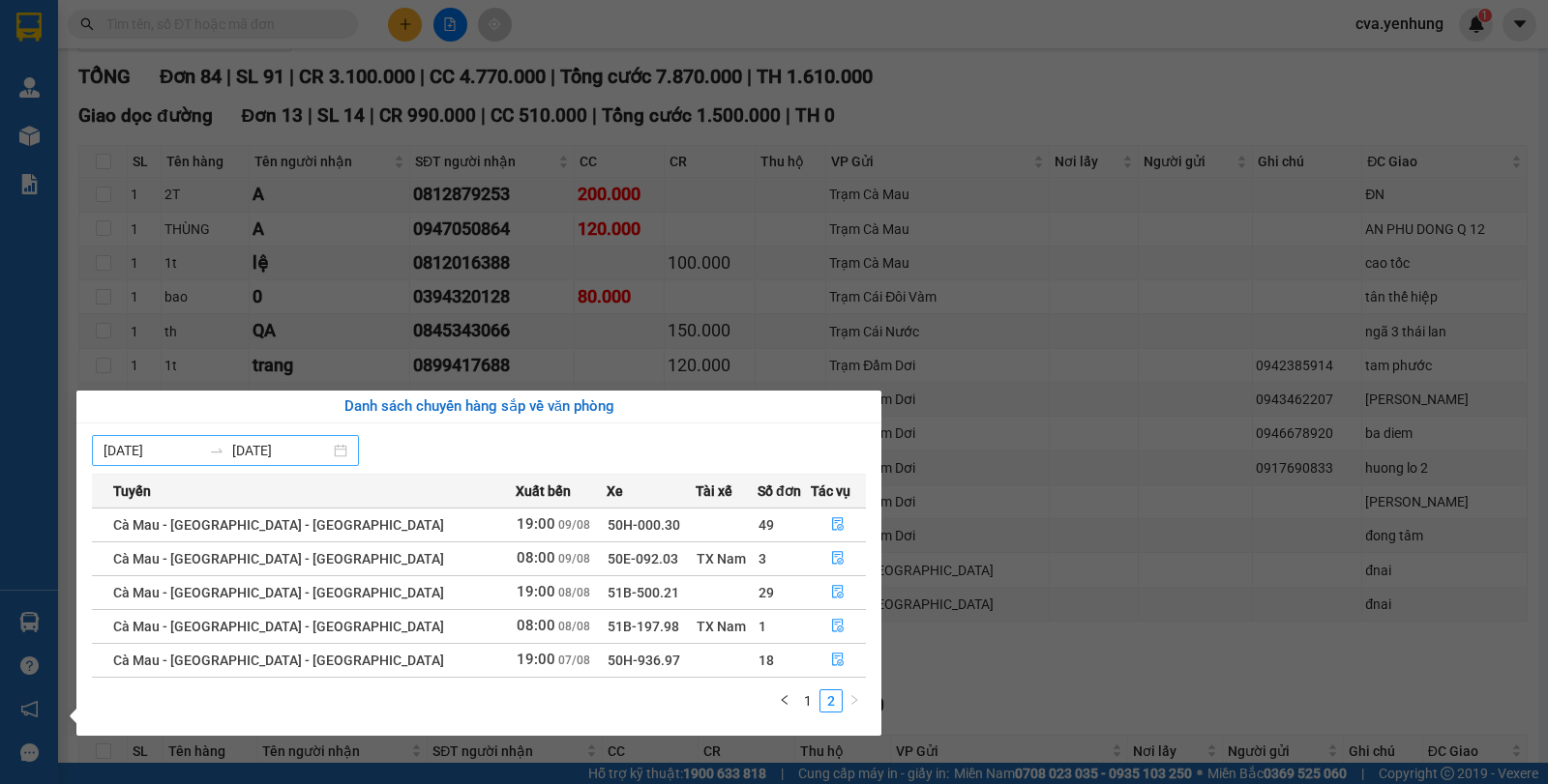
click at [188, 450] on input "[DATE]" at bounding box center [153, 451] width 98 height 22
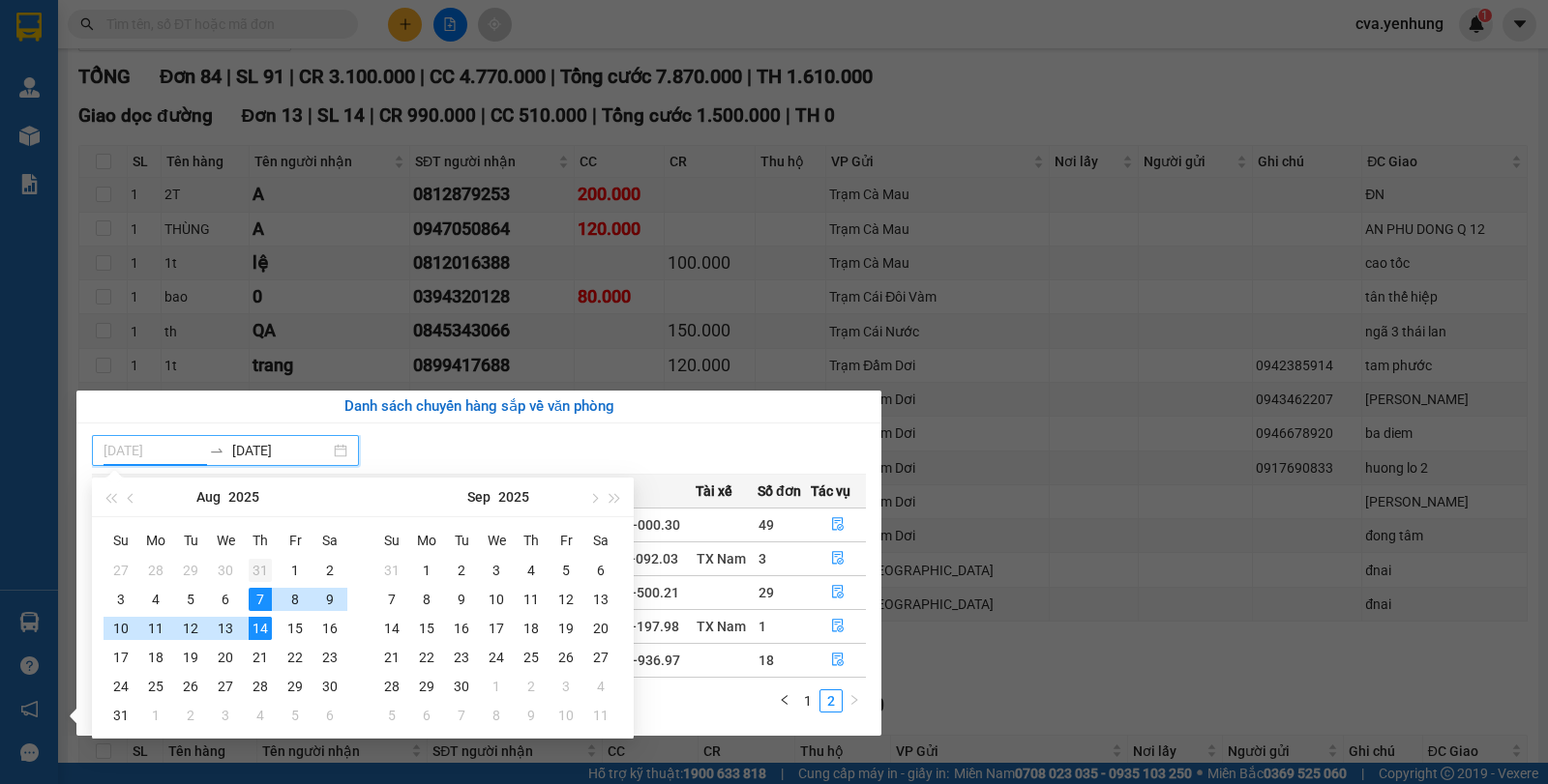
type input "[DATE]"
click at [261, 566] on div "31" at bounding box center [260, 571] width 23 height 23
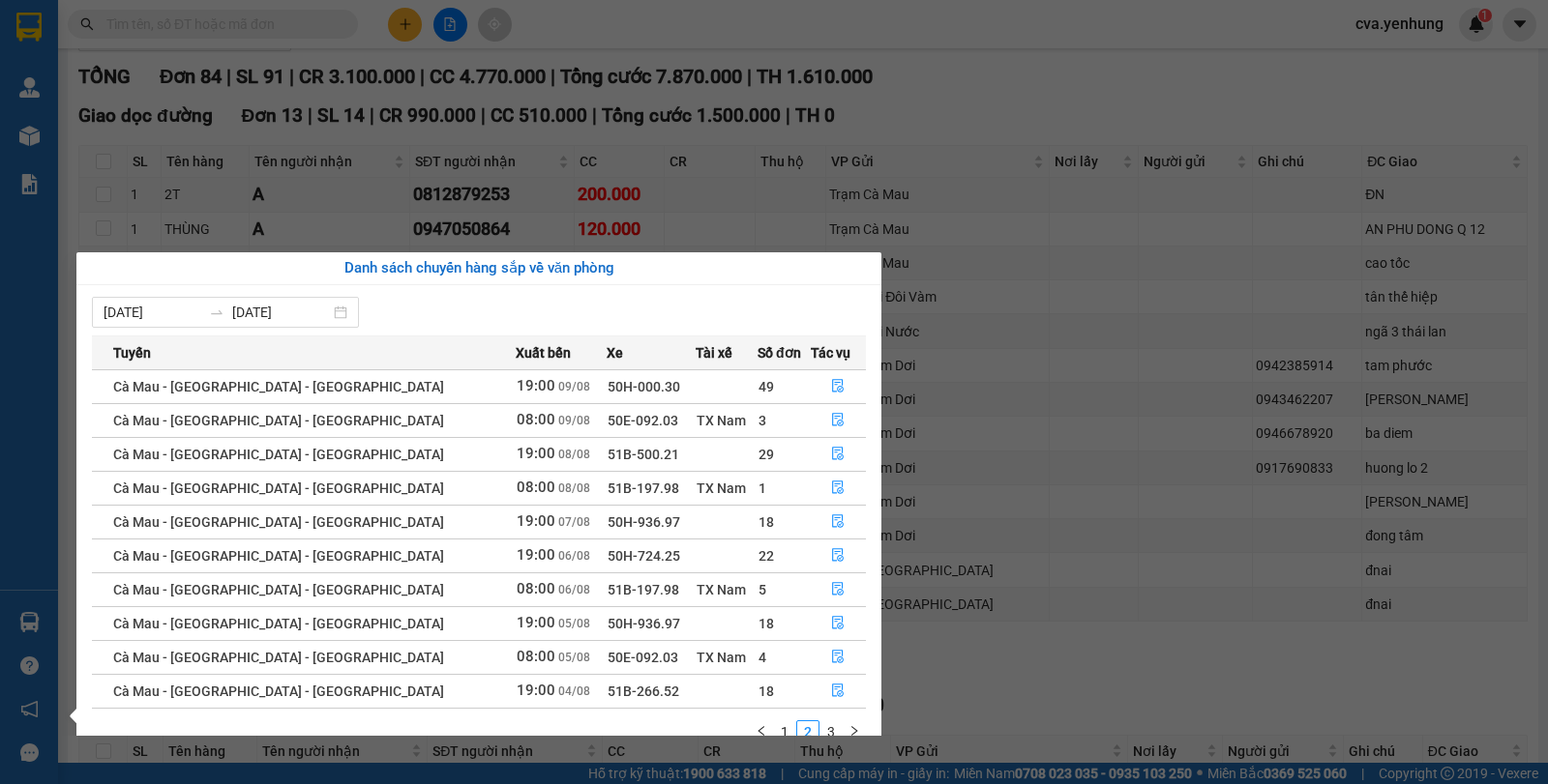
scroll to position [31, 0]
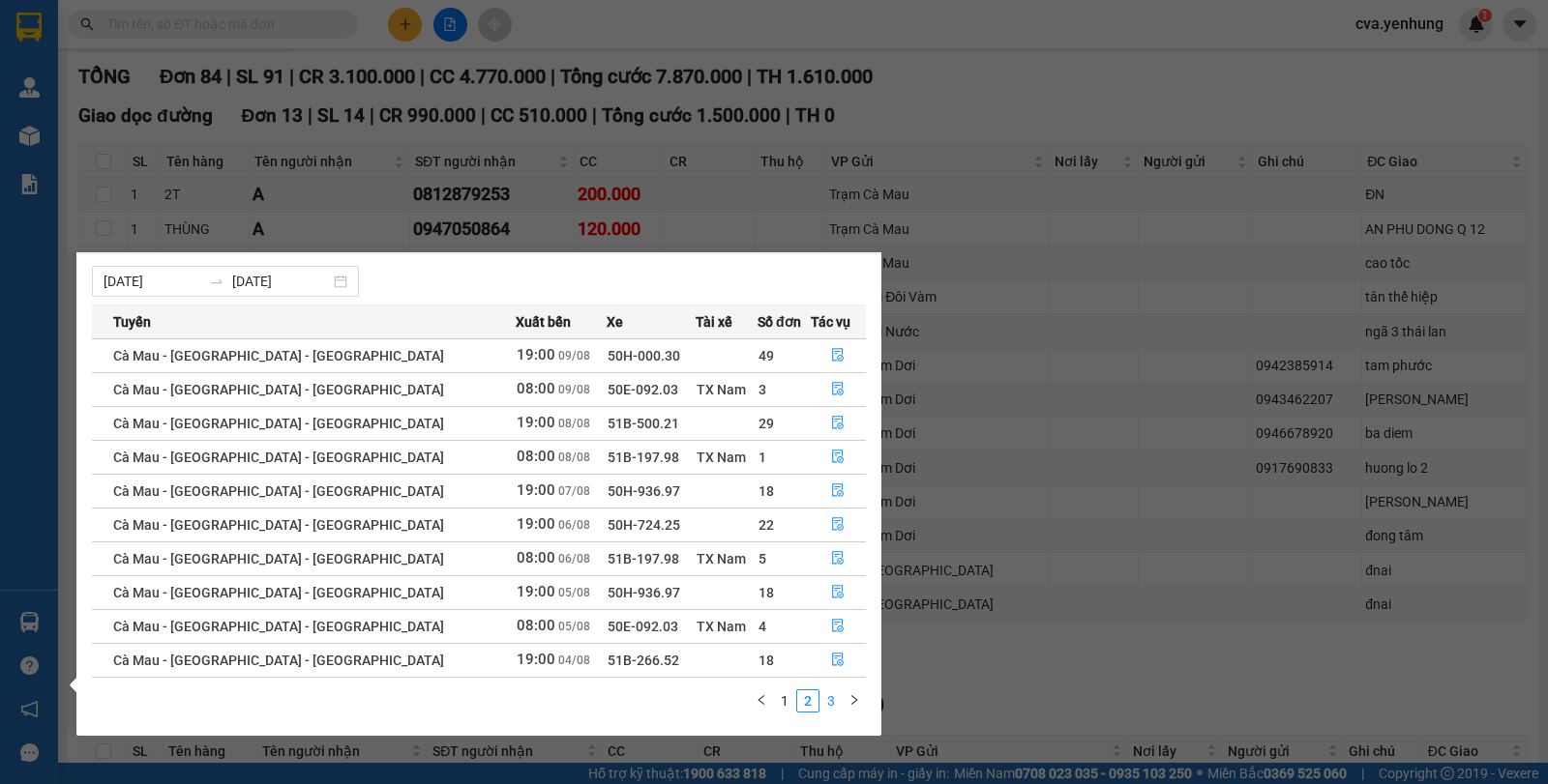
click at [835, 702] on link "3" at bounding box center [831, 701] width 22 height 22
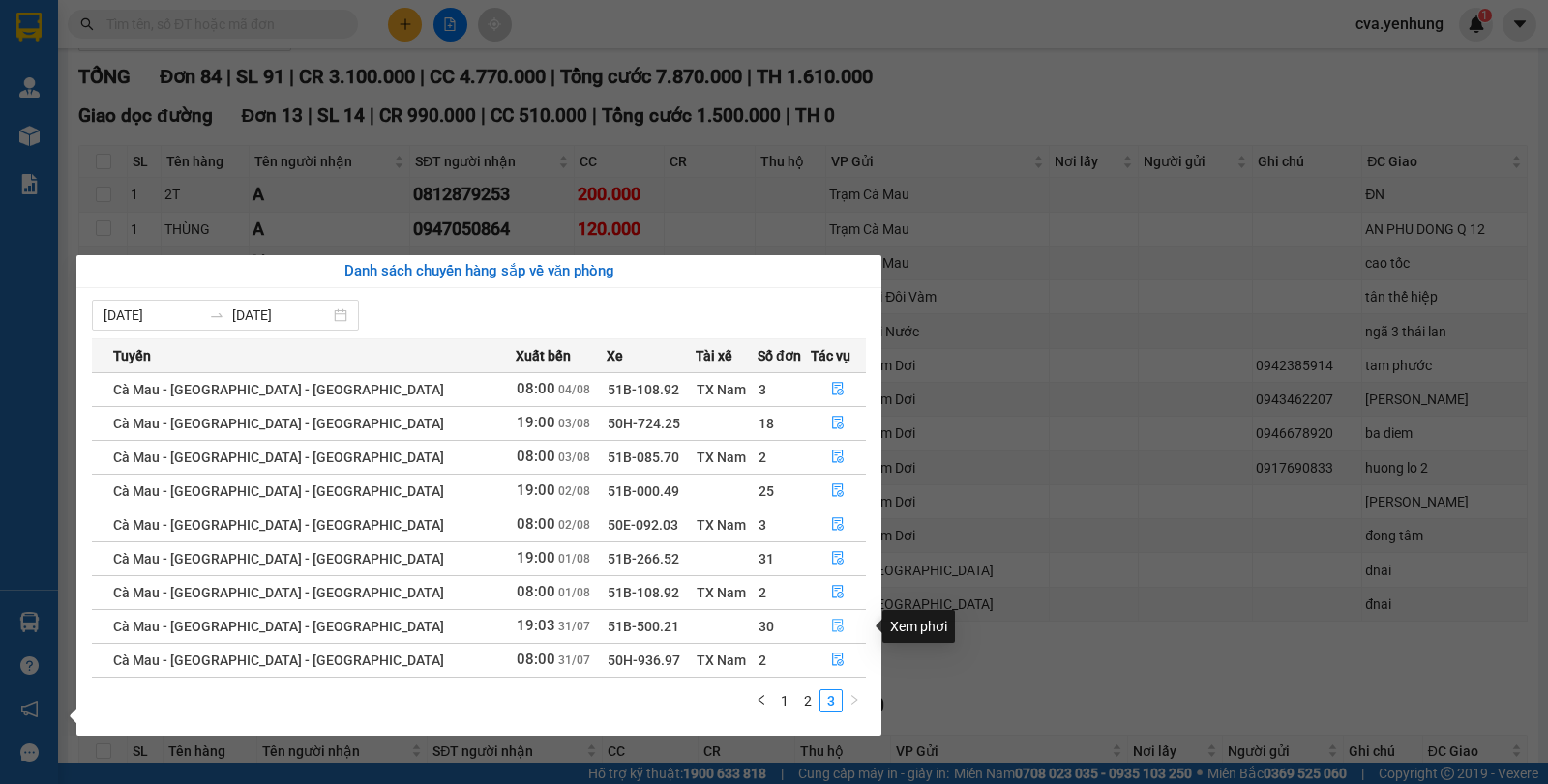
click at [831, 630] on icon "file-done" at bounding box center [838, 626] width 14 height 14
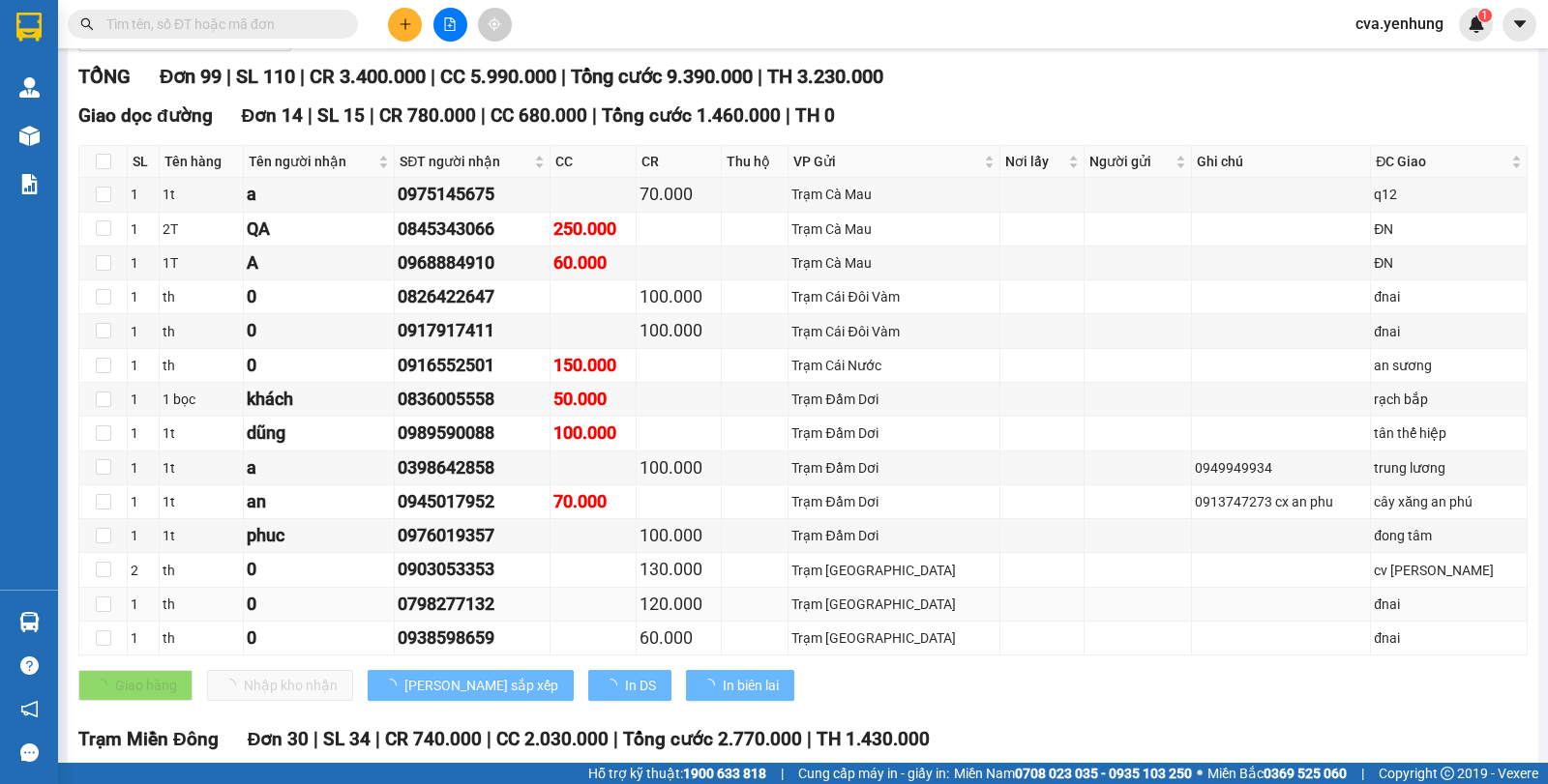
type input "[DATE]"
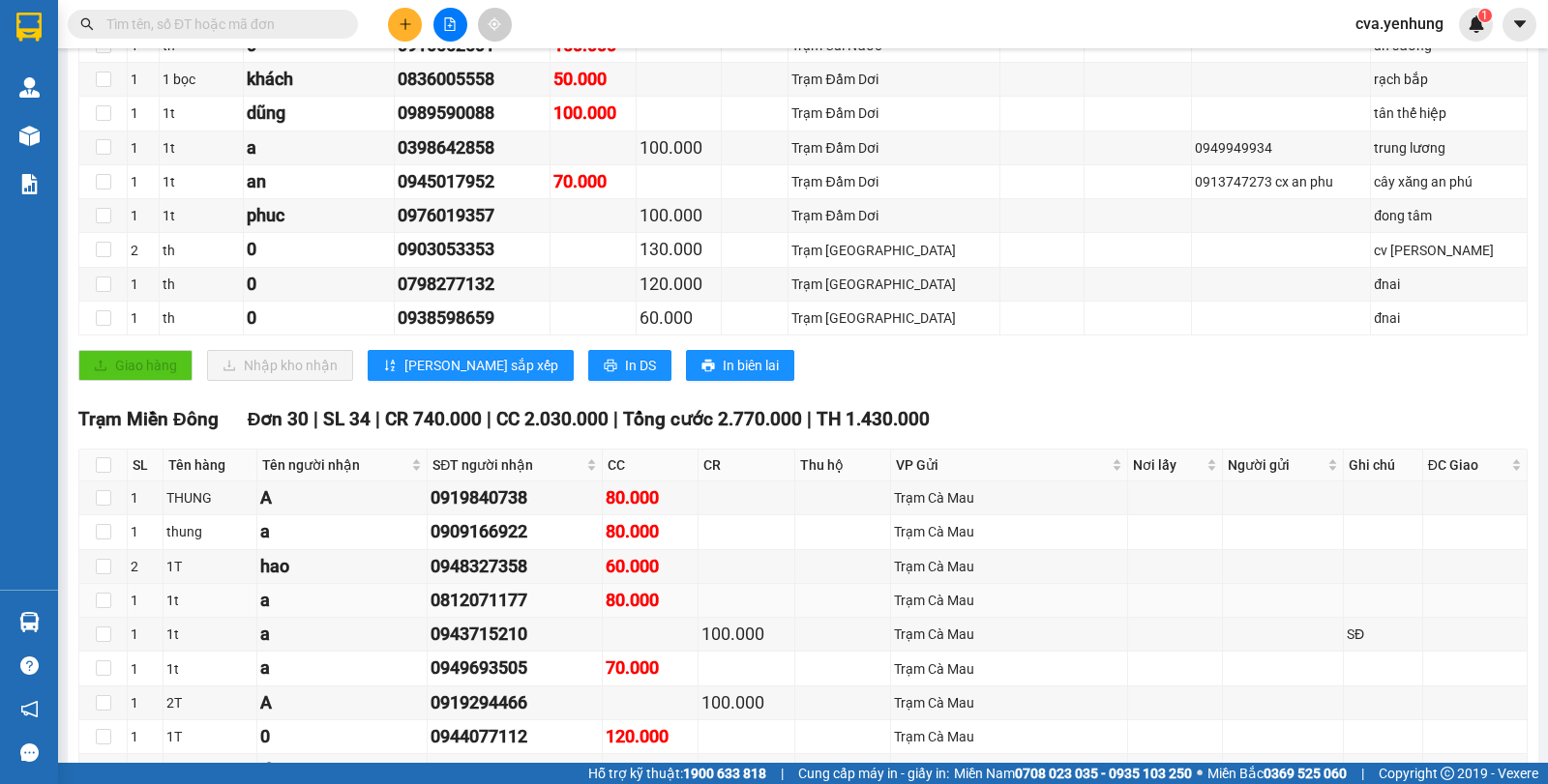
scroll to position [314, 0]
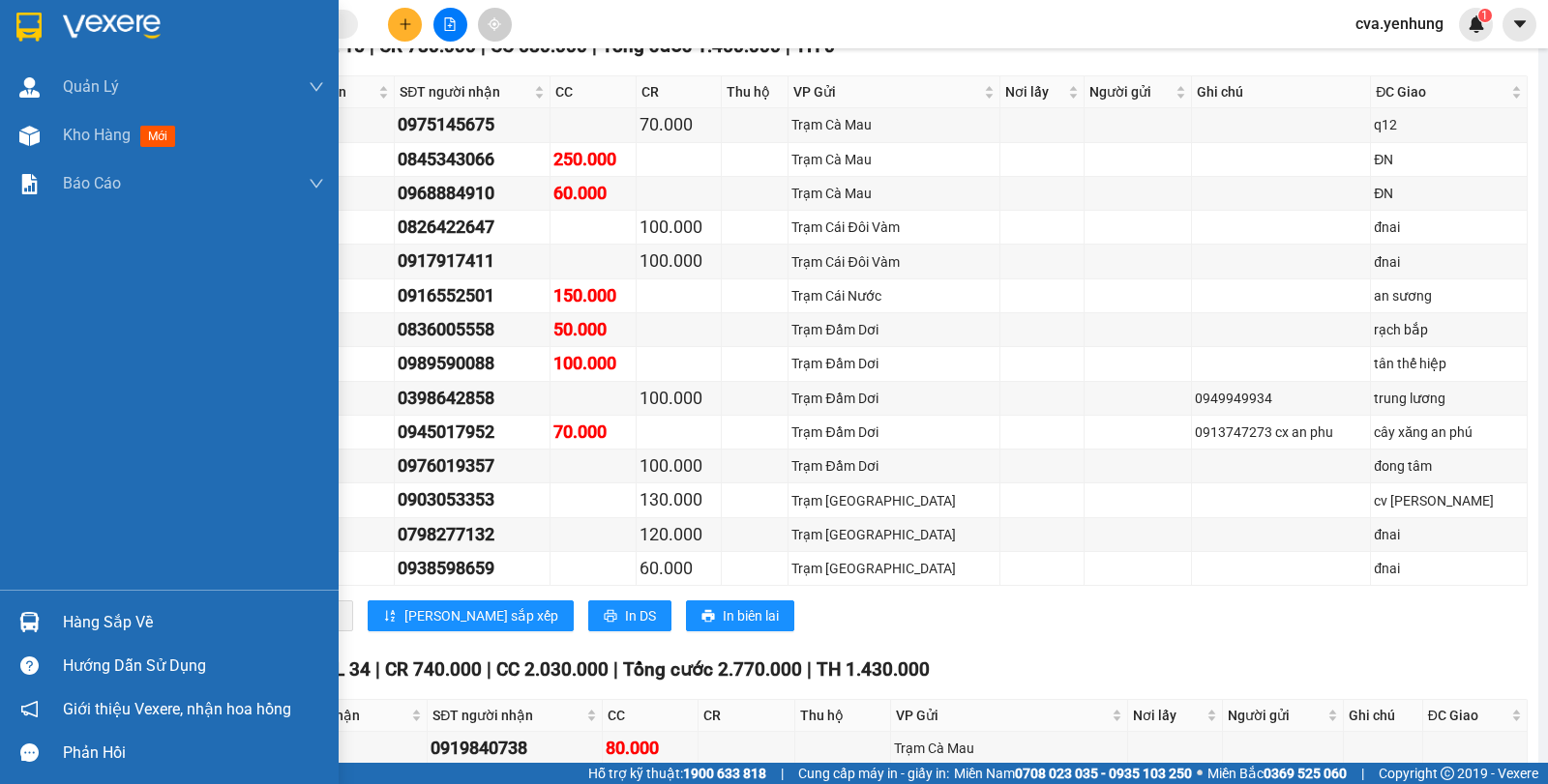
click at [34, 617] on img at bounding box center [29, 622] width 21 height 21
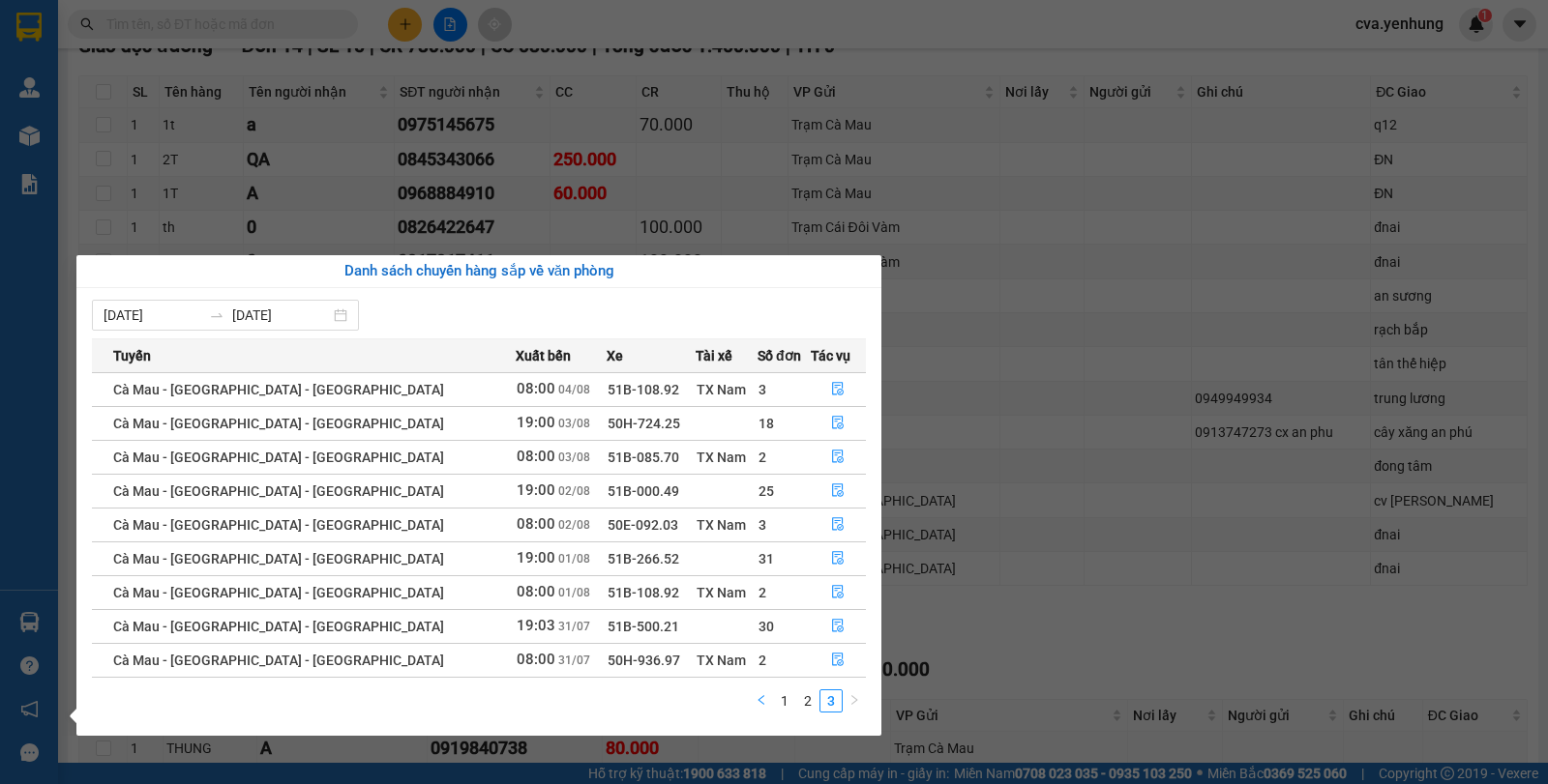
click at [762, 706] on button "button" at bounding box center [762, 701] width 23 height 23
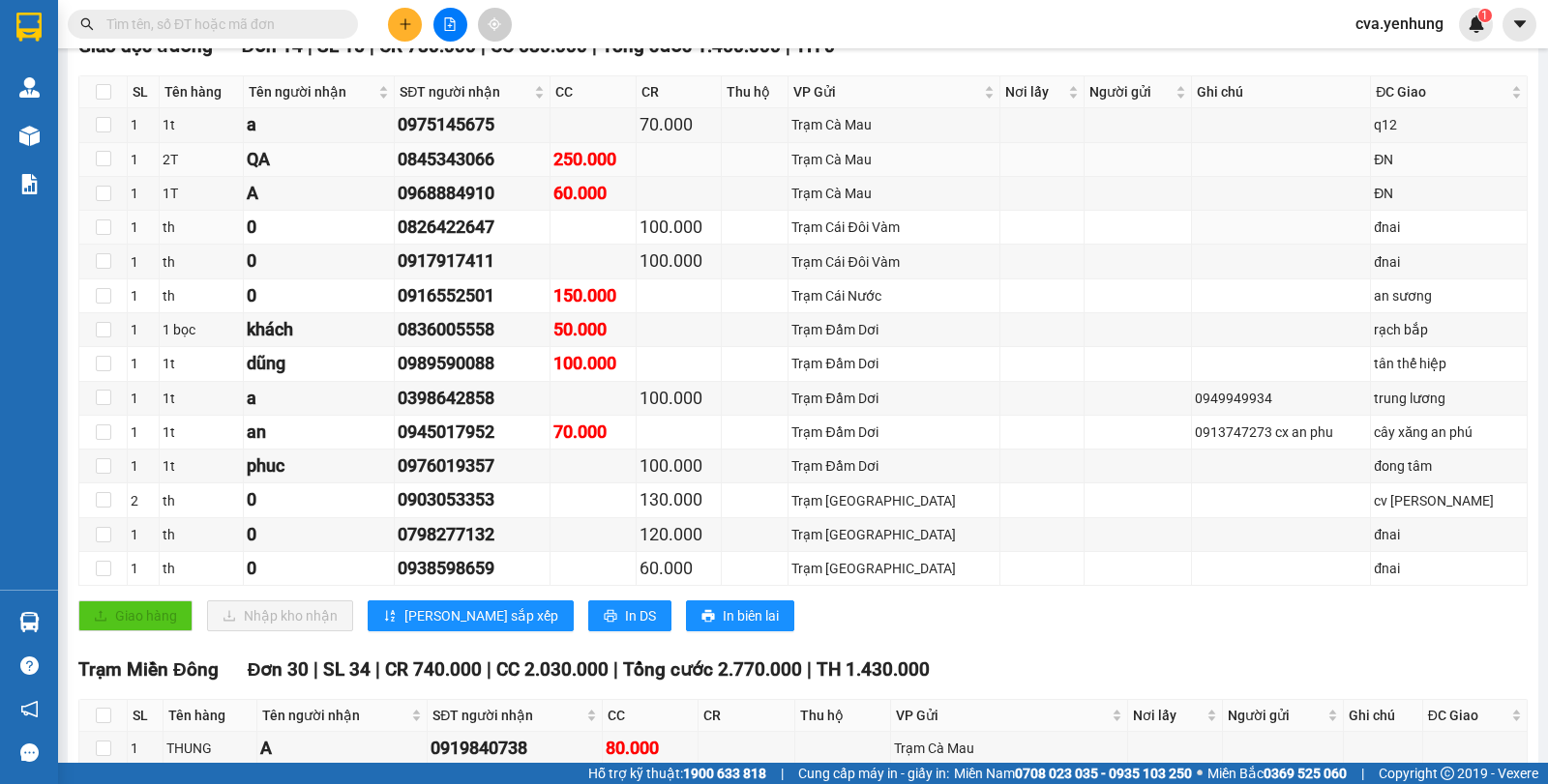
drag, startPoint x: 427, startPoint y: 234, endPoint x: 151, endPoint y: 165, distance: 284.5
click at [421, 231] on section "Kết quả tìm kiếm ( 0 ) Bộ lọc No Data cva.yenhung 1 Quản Lý Quản lý khách hàng …" at bounding box center [774, 392] width 1548 height 784
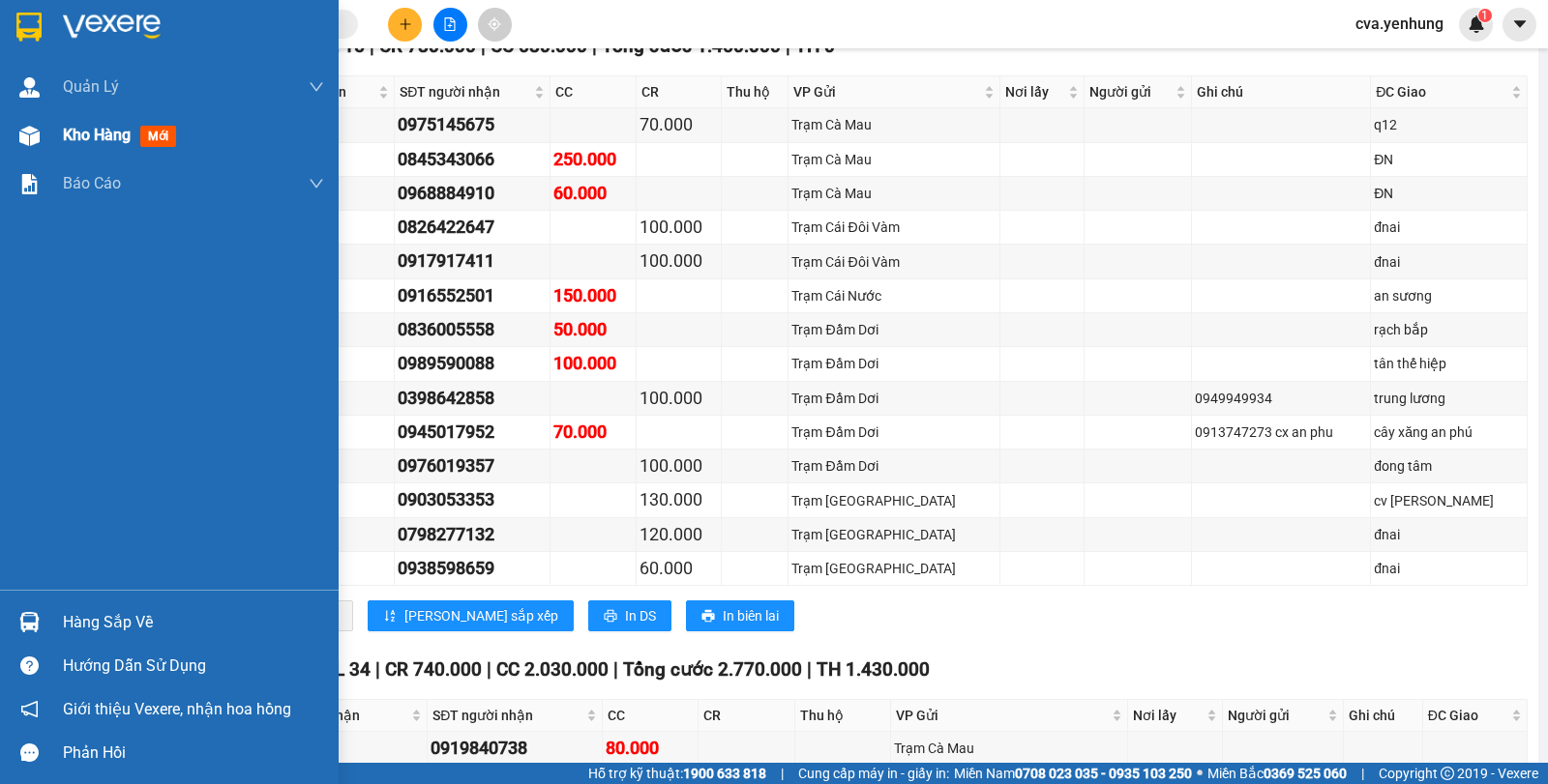
click at [40, 136] on div at bounding box center [29, 136] width 34 height 34
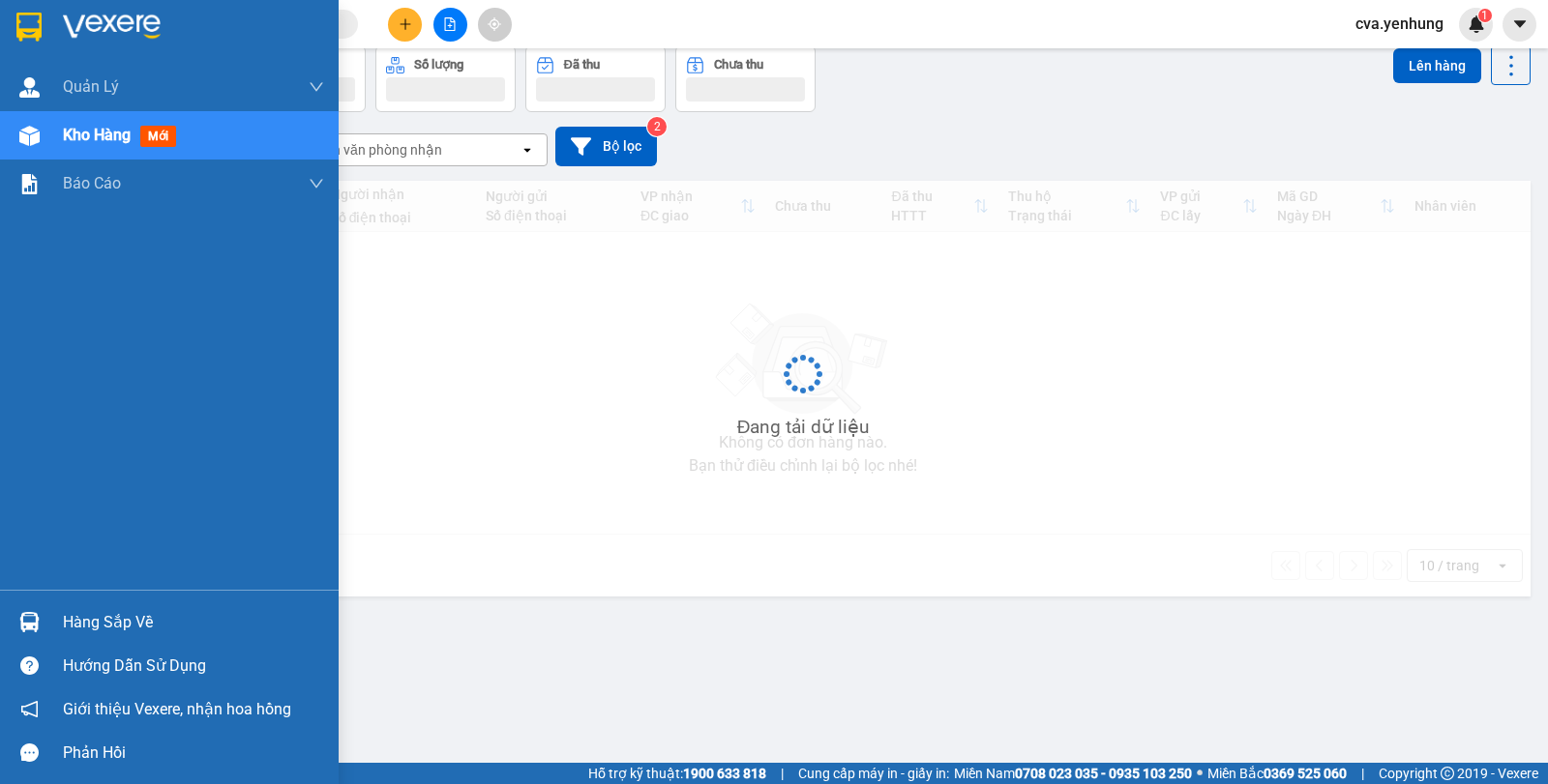
scroll to position [89, 0]
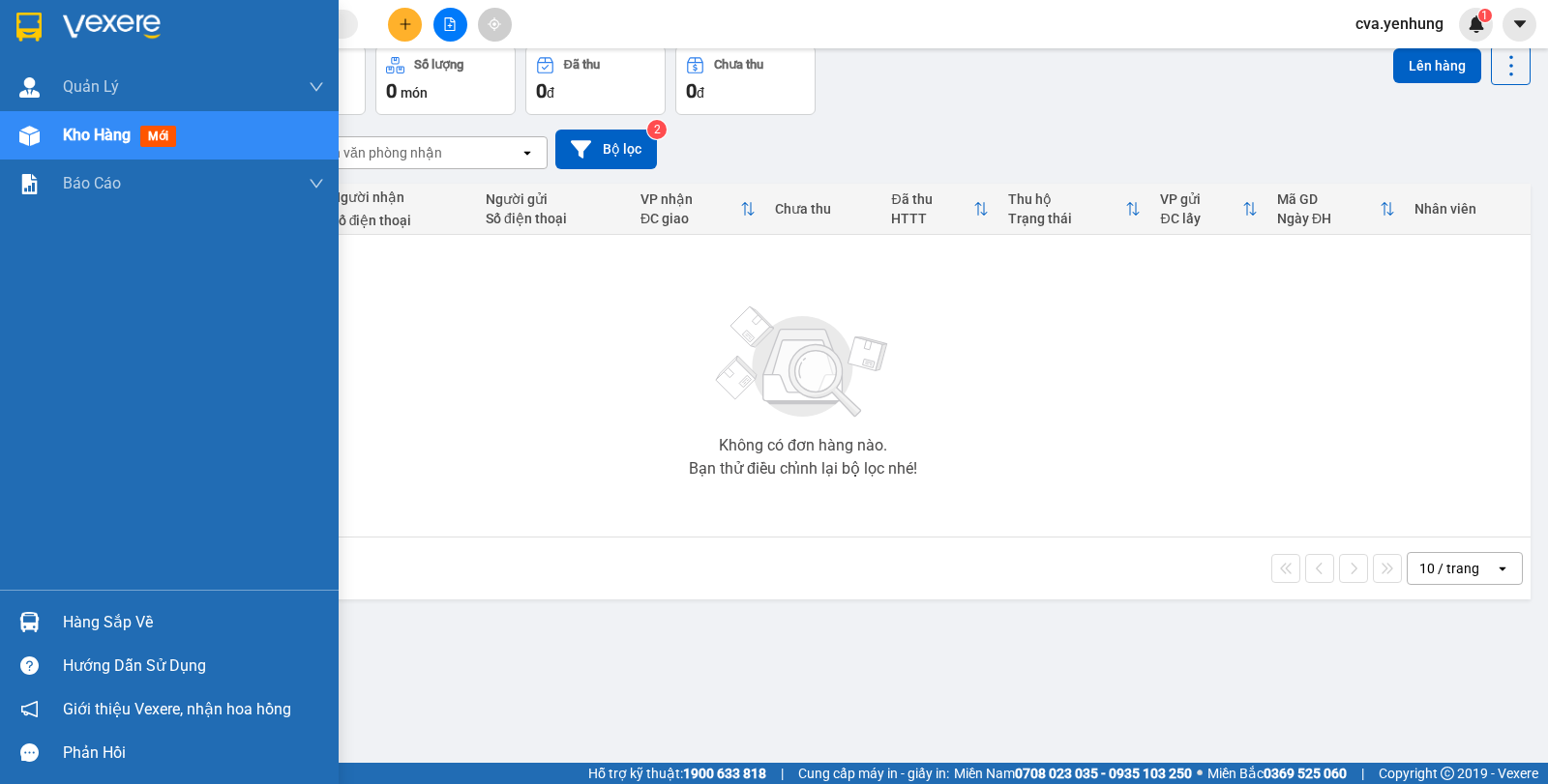
click at [119, 625] on div "Hàng sắp về" at bounding box center [193, 623] width 261 height 29
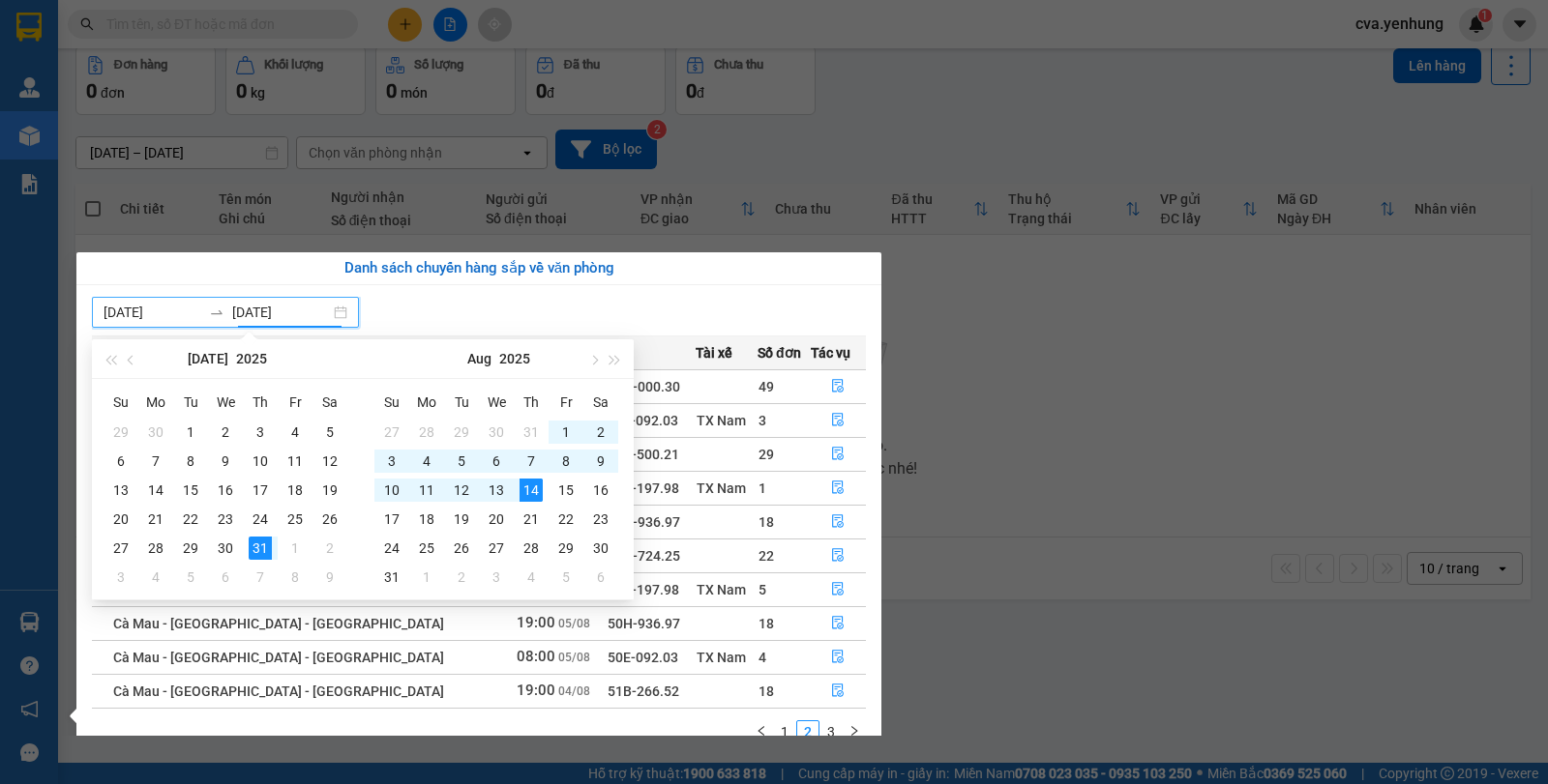
click at [257, 309] on input "[DATE]" at bounding box center [281, 313] width 98 height 22
type input "[DATE]"
click at [525, 494] on div "14" at bounding box center [531, 491] width 23 height 23
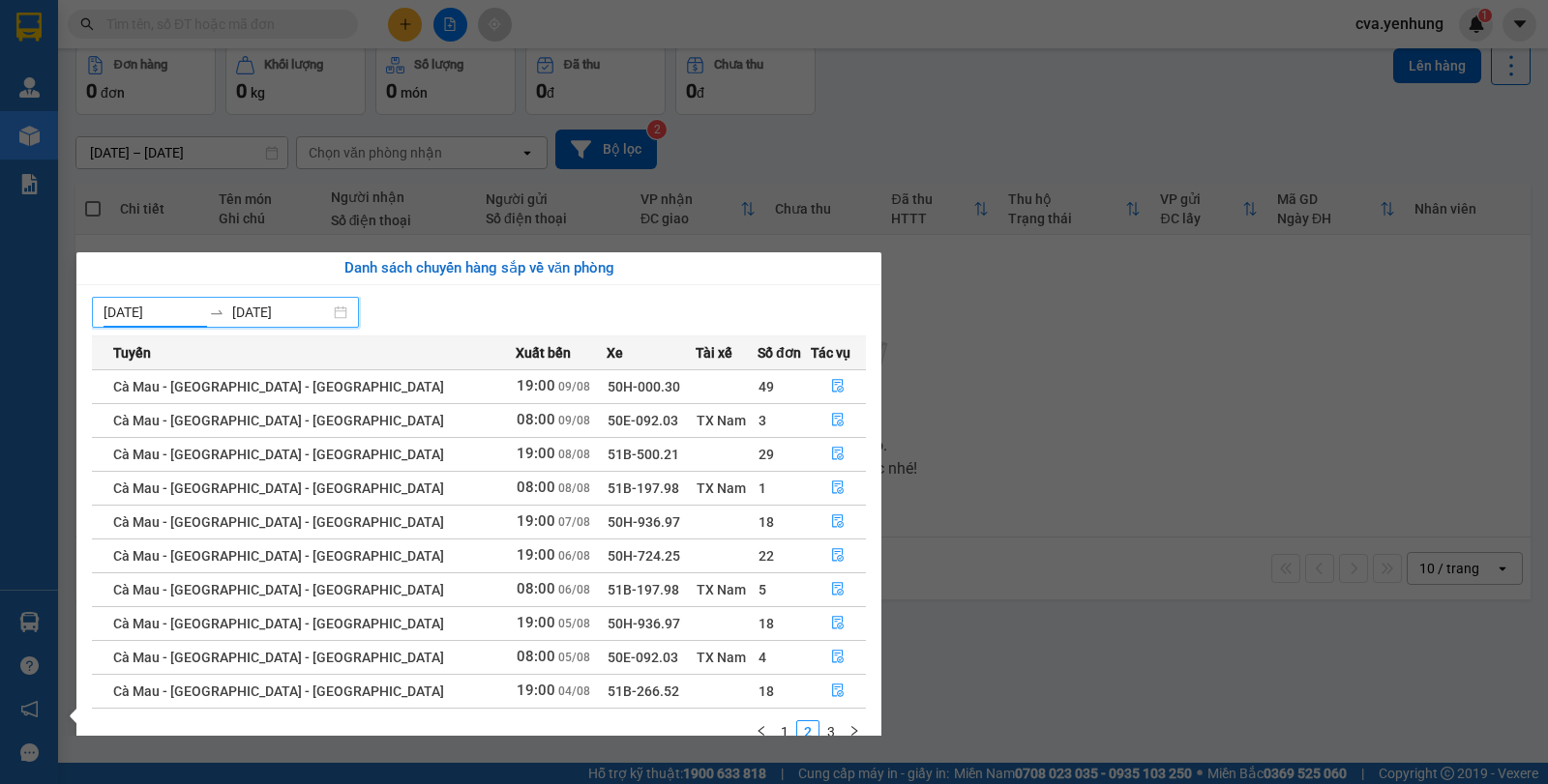
click at [121, 312] on input "[DATE]" at bounding box center [153, 313] width 98 height 22
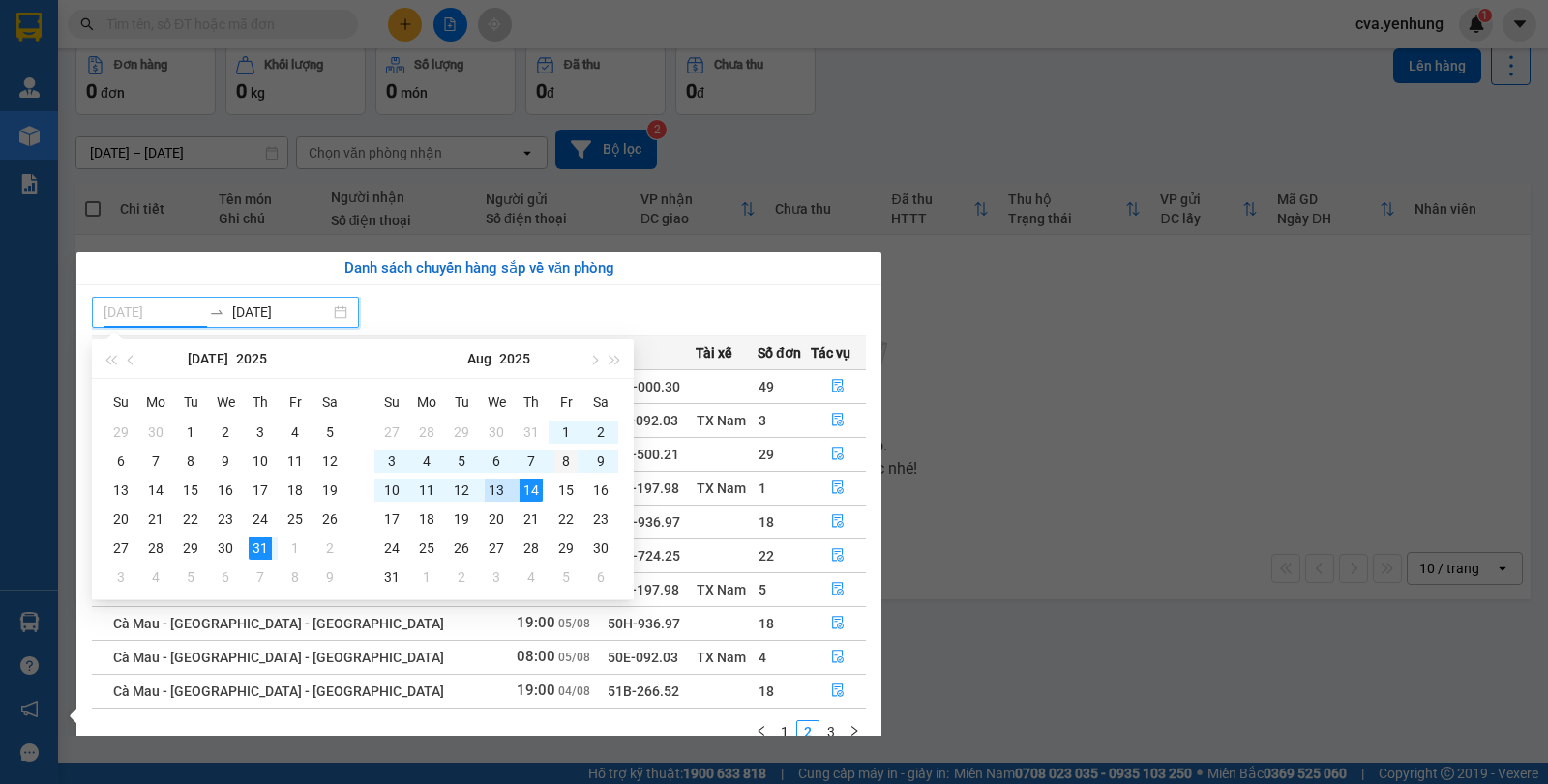
type input "[DATE]"
click at [566, 460] on div "8" at bounding box center [566, 461] width 23 height 23
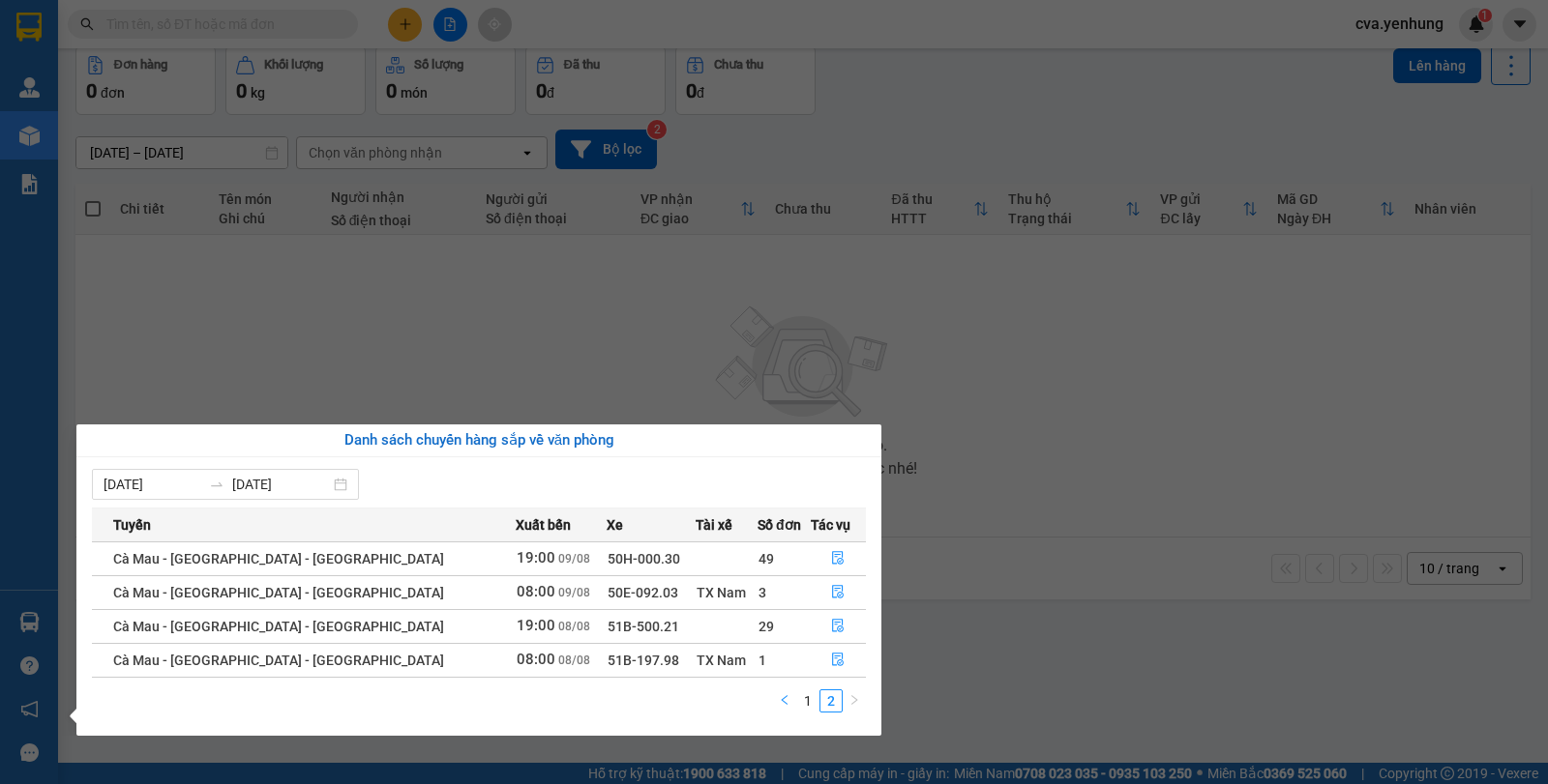
click at [786, 703] on icon "left" at bounding box center [784, 700] width 6 height 10
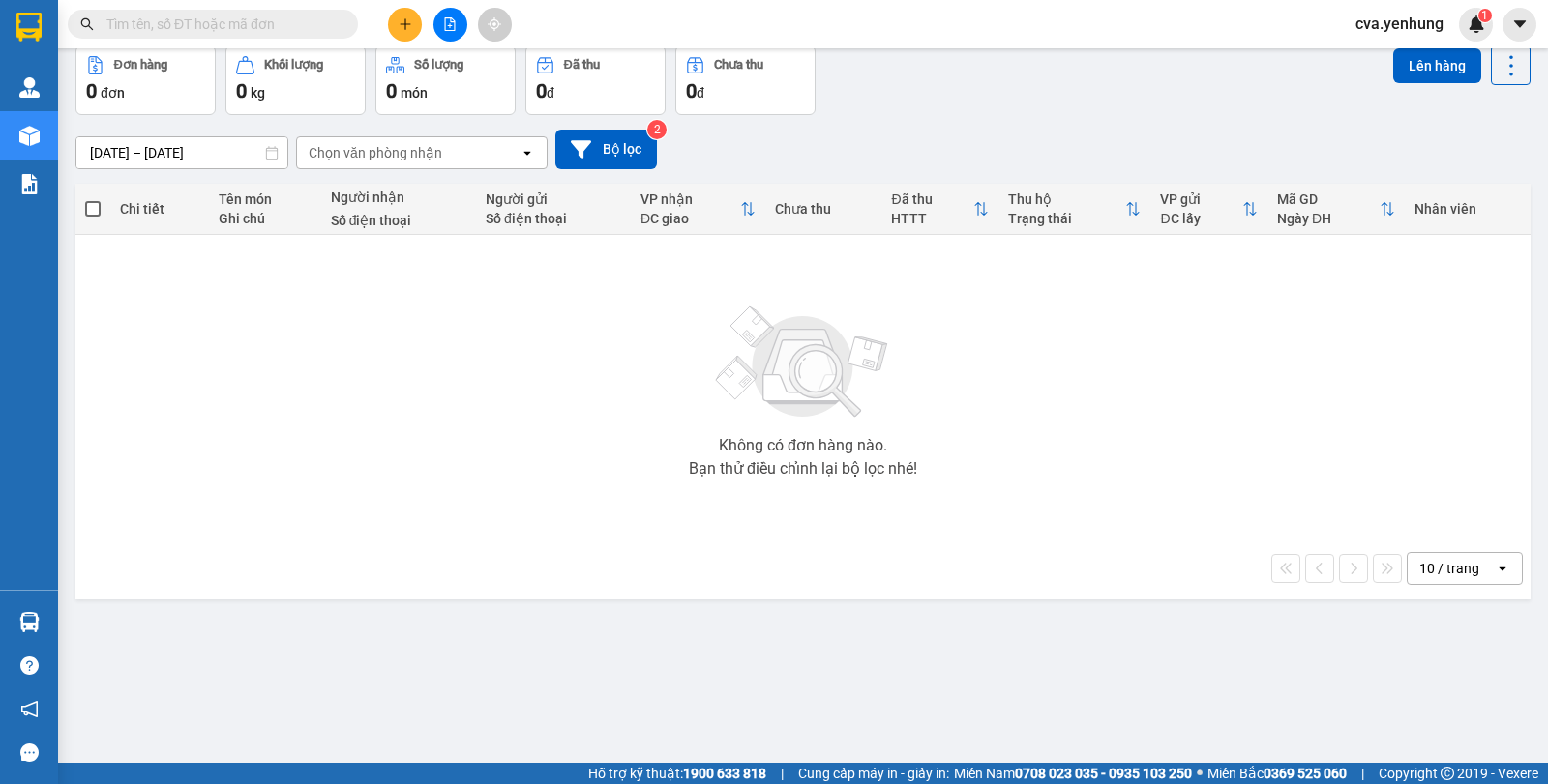
click at [405, 204] on section "Kết quả tìm kiếm ( 0 ) Bộ lọc No Data cva.yenhung 1 Quản Lý Quản lý khách hàng …" at bounding box center [774, 392] width 1548 height 784
click at [455, 34] on button at bounding box center [450, 24] width 34 height 34
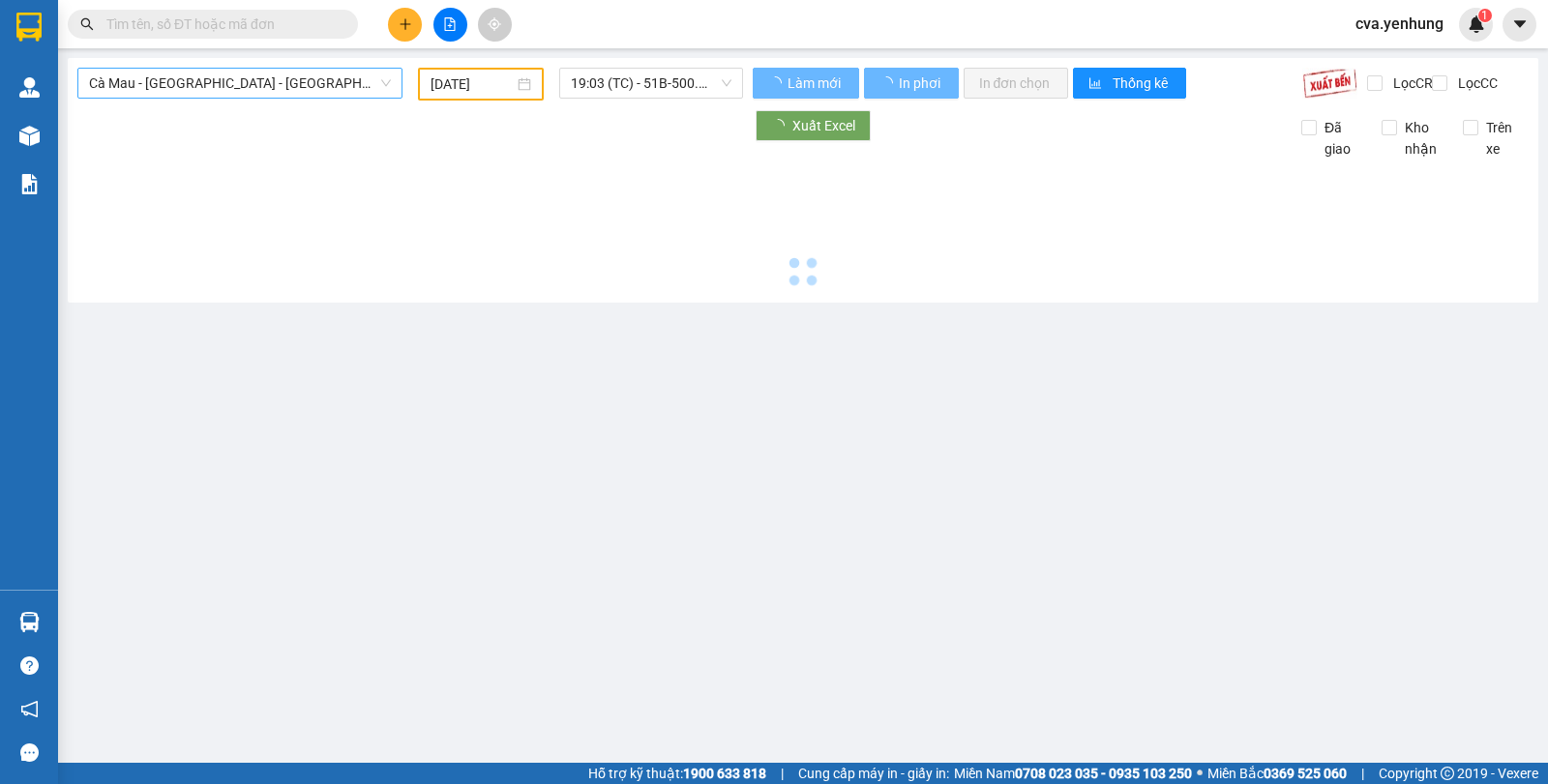
type input "[DATE]"
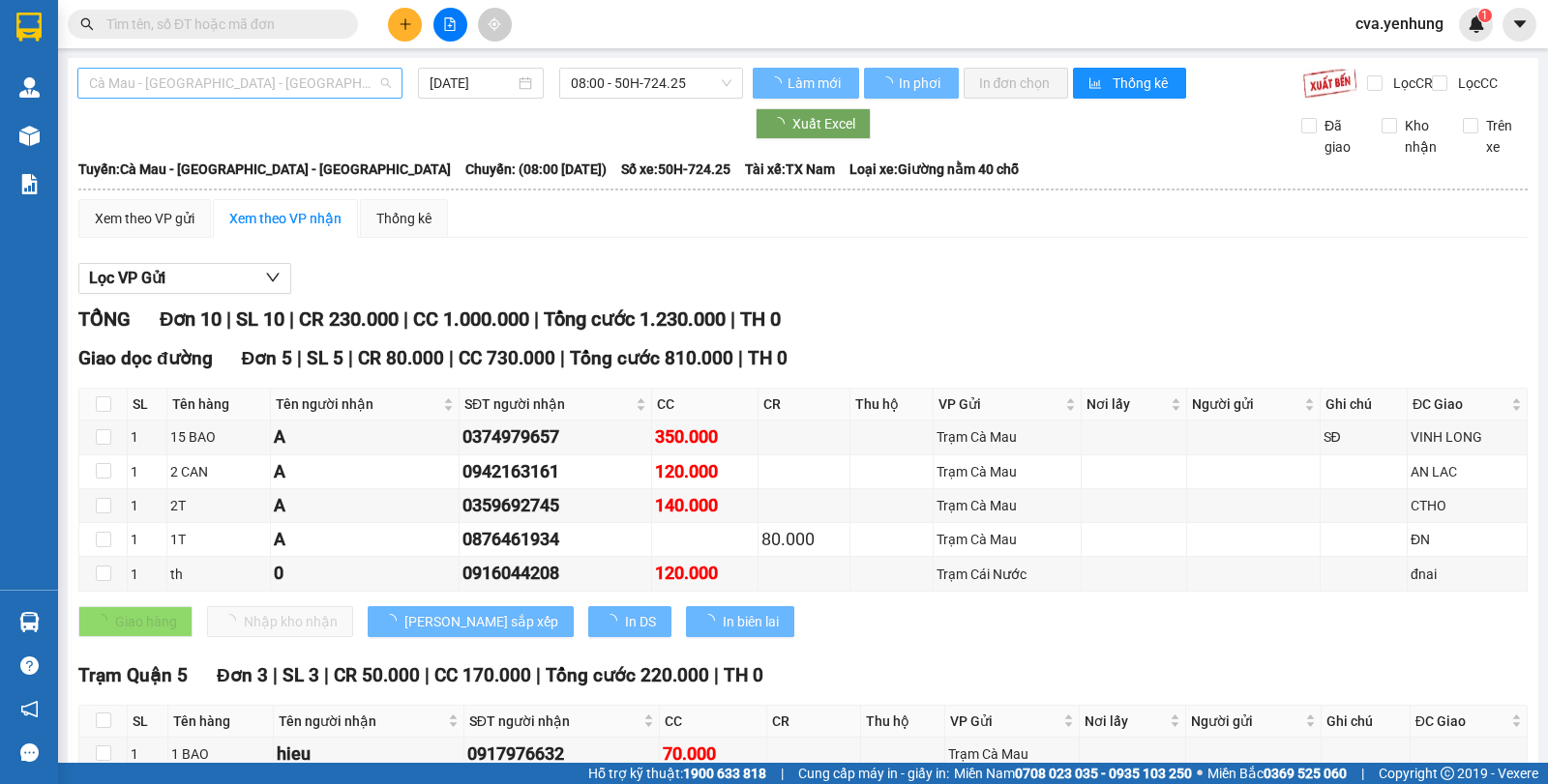
click at [280, 83] on span "Cà Mau - [GEOGRAPHIC_DATA] - [GEOGRAPHIC_DATA]" at bounding box center [240, 83] width 302 height 29
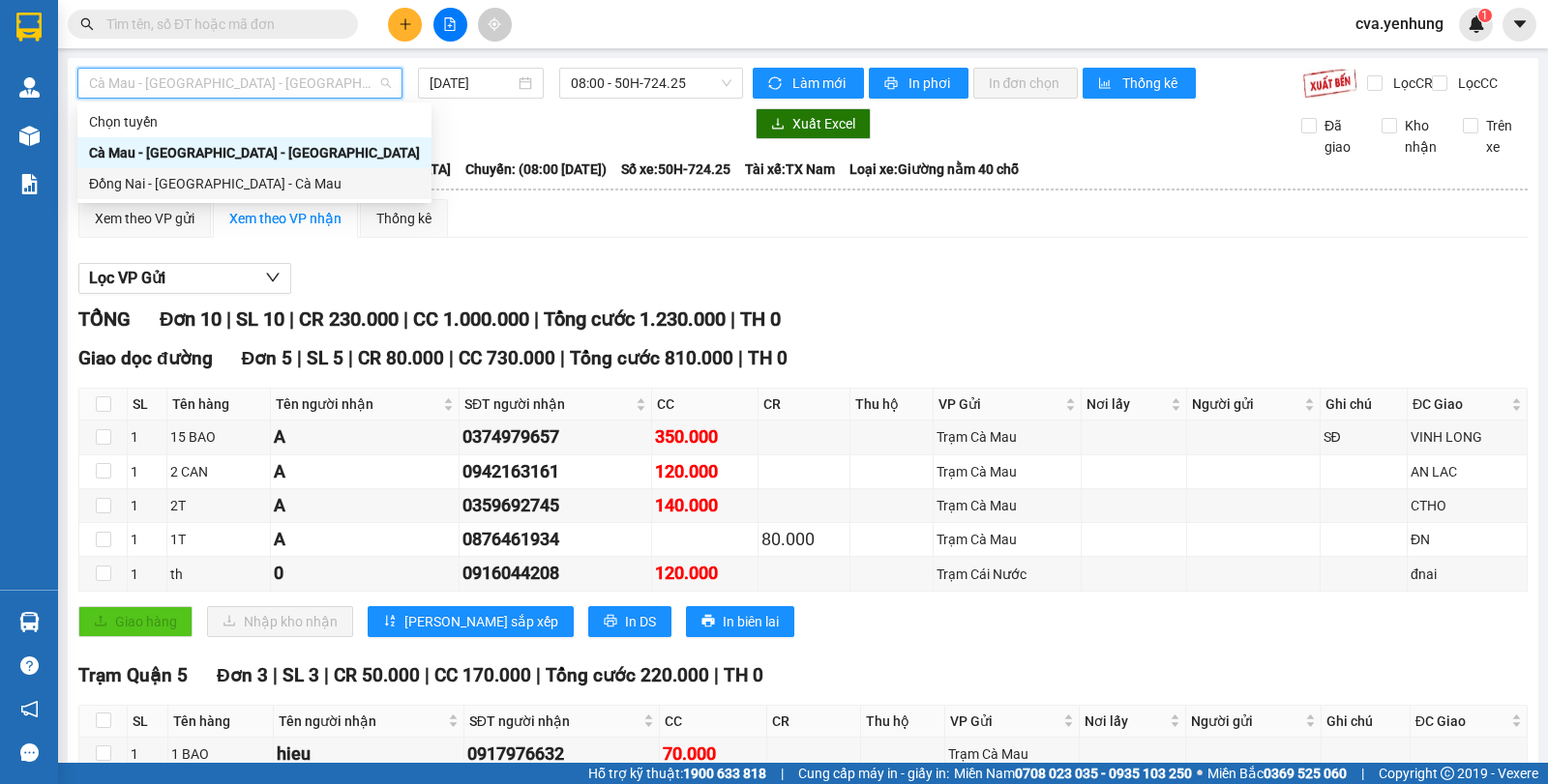
click at [284, 191] on div "Đồng Nai - [GEOGRAPHIC_DATA] - Cà Mau" at bounding box center [254, 184] width 331 height 22
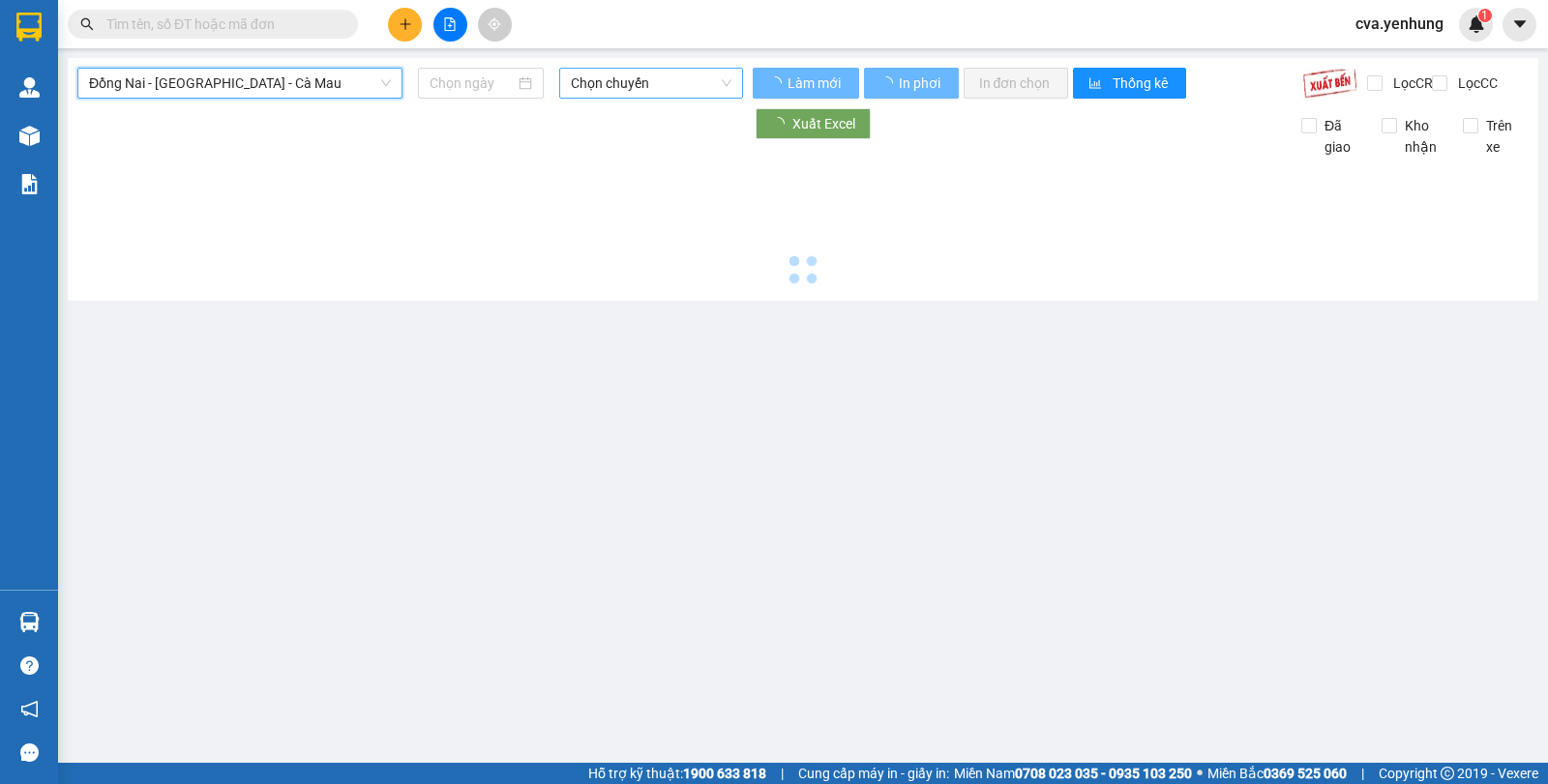
type input "[DATE]"
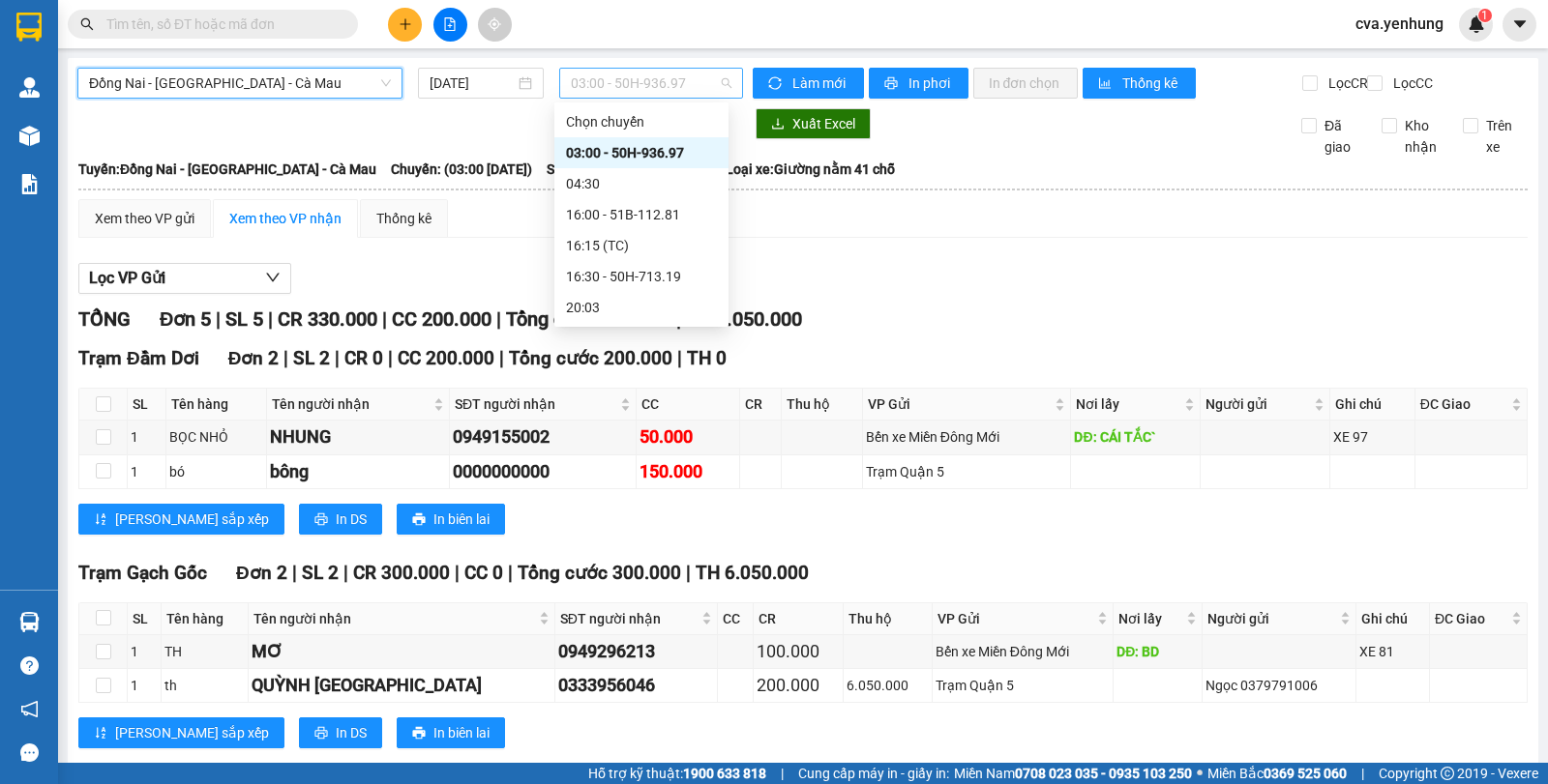
click at [702, 86] on span "03:00 - 50H-936.97" at bounding box center [650, 83] width 159 height 29
click at [657, 221] on div "16:00 - 51B-112.81" at bounding box center [641, 215] width 151 height 22
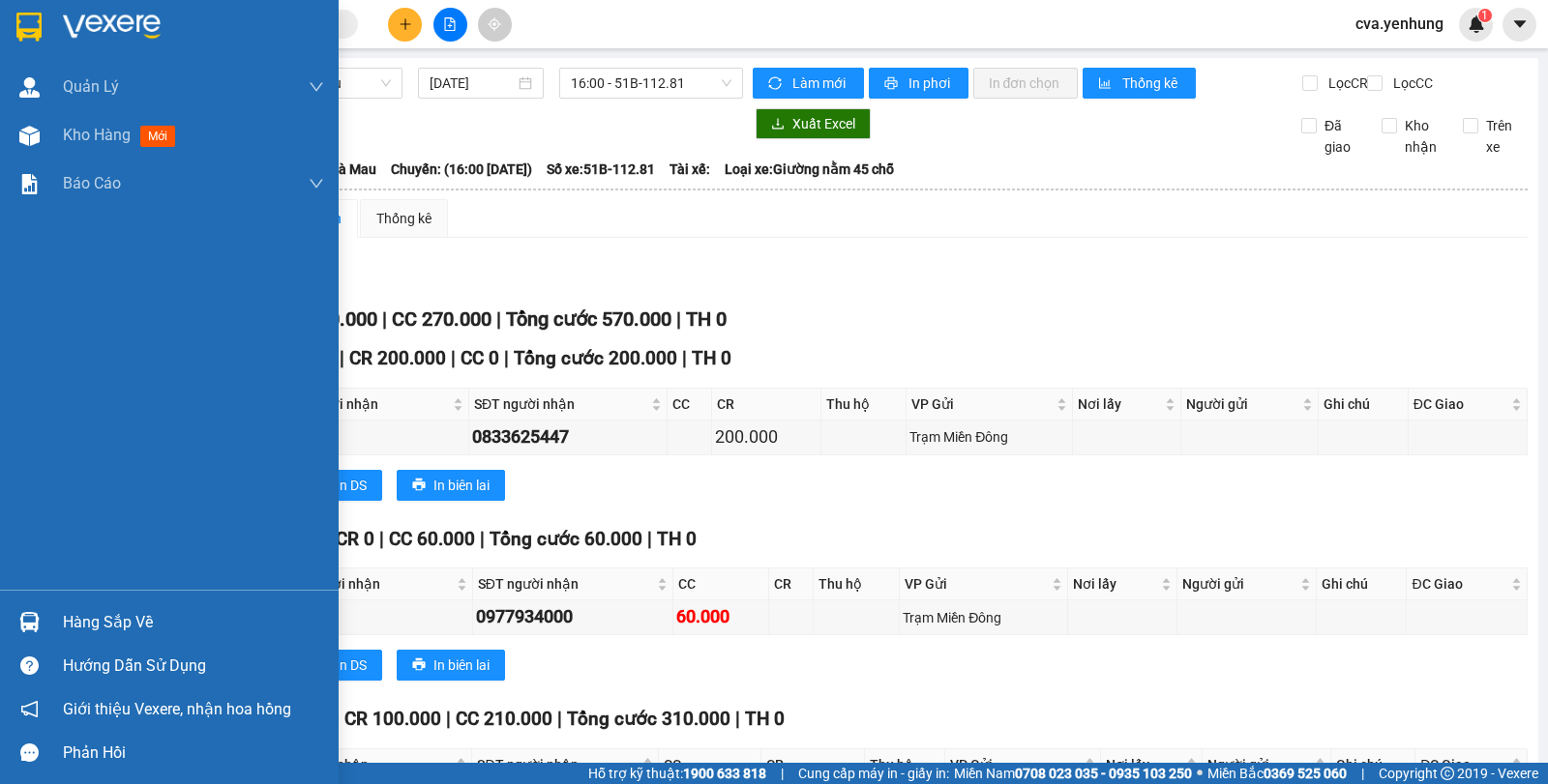
click at [126, 629] on div "Hàng sắp về" at bounding box center [193, 623] width 261 height 29
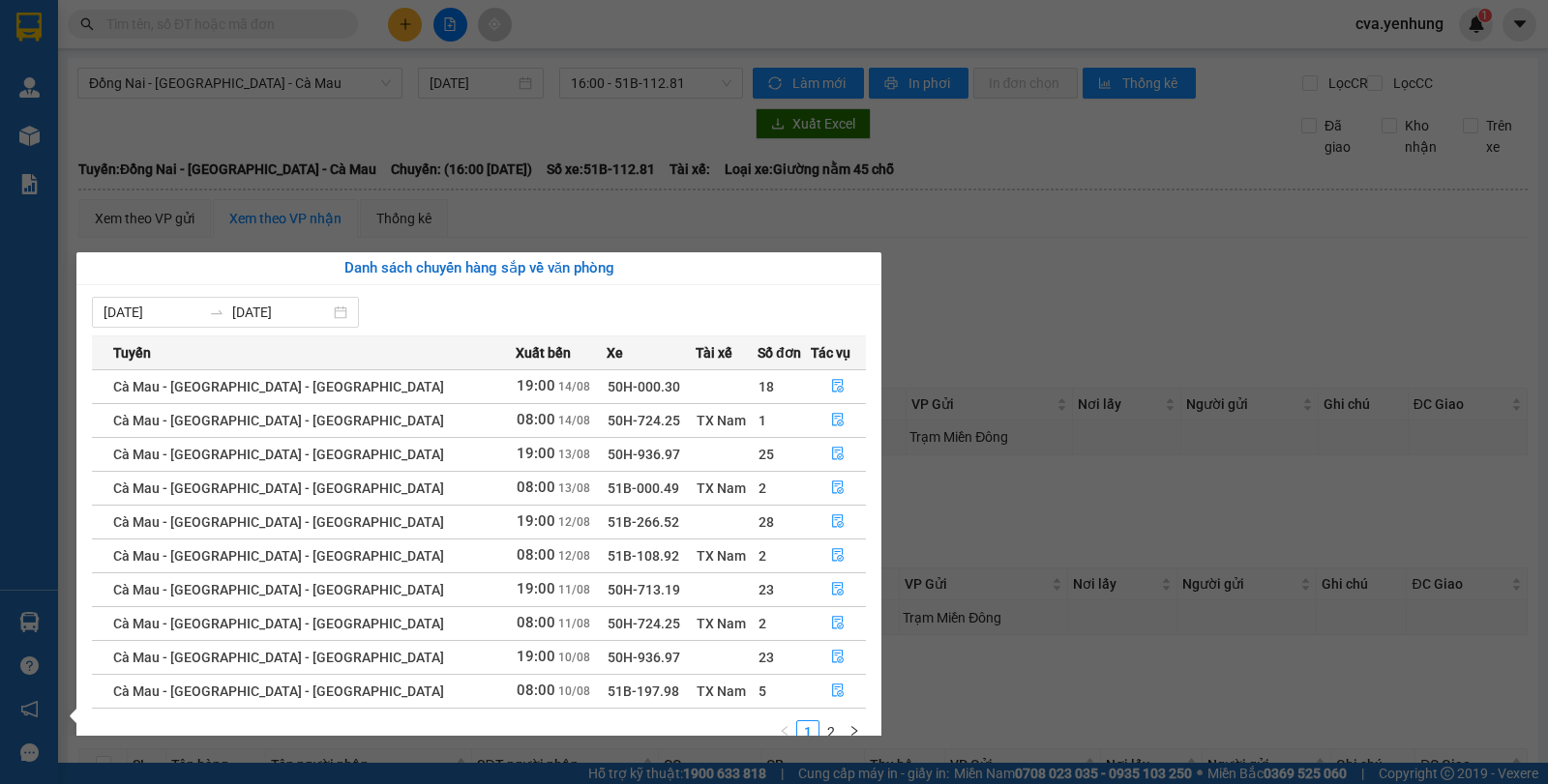
click at [963, 590] on section "Kết quả tìm kiếm ( 0 ) Bộ lọc No Data cva.yenhung 1 Quản Lý Quản lý khách hàng …" at bounding box center [774, 392] width 1548 height 784
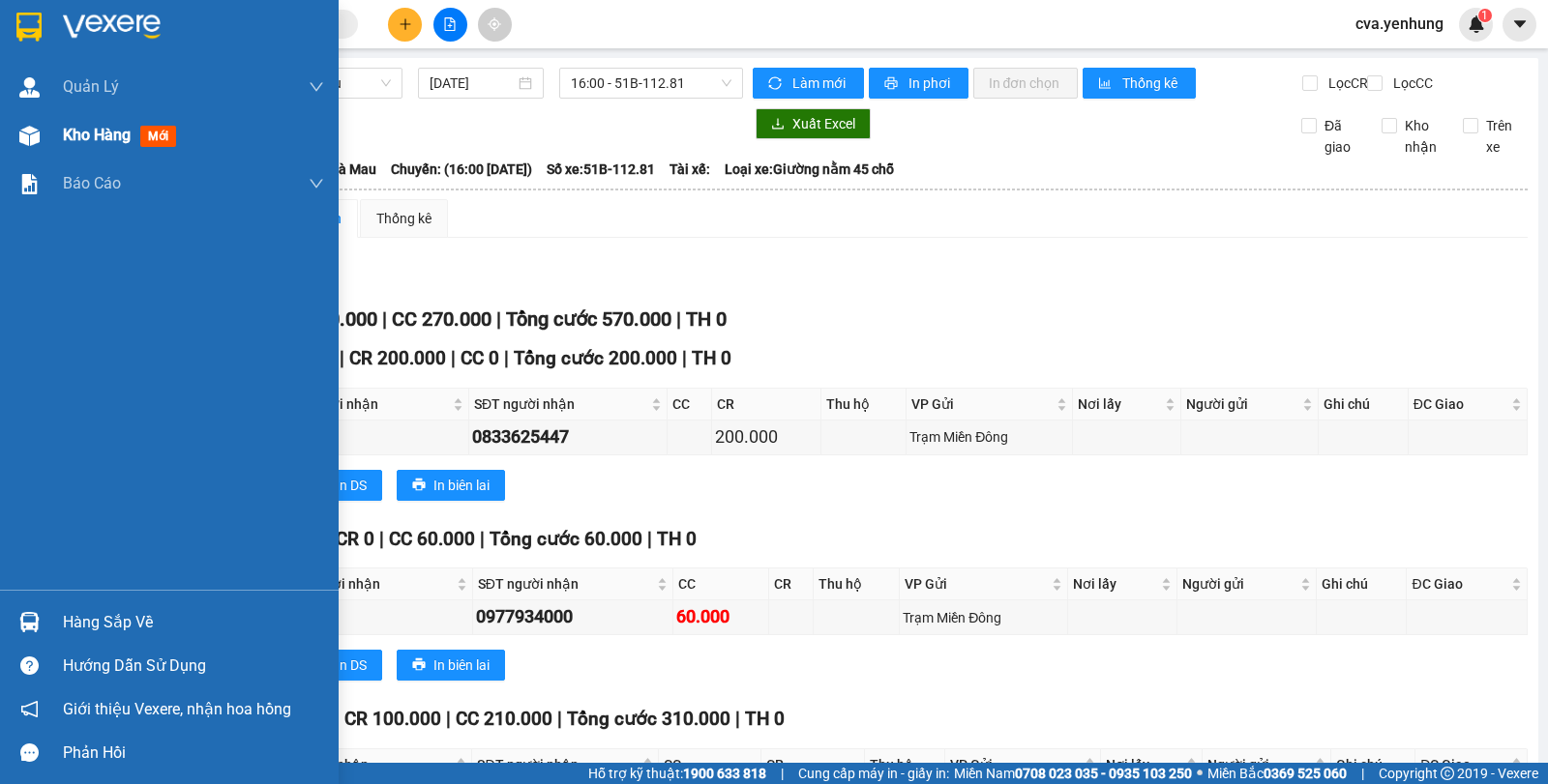
click at [32, 131] on img at bounding box center [29, 136] width 21 height 21
